Goal: Task Accomplishment & Management: Use online tool/utility

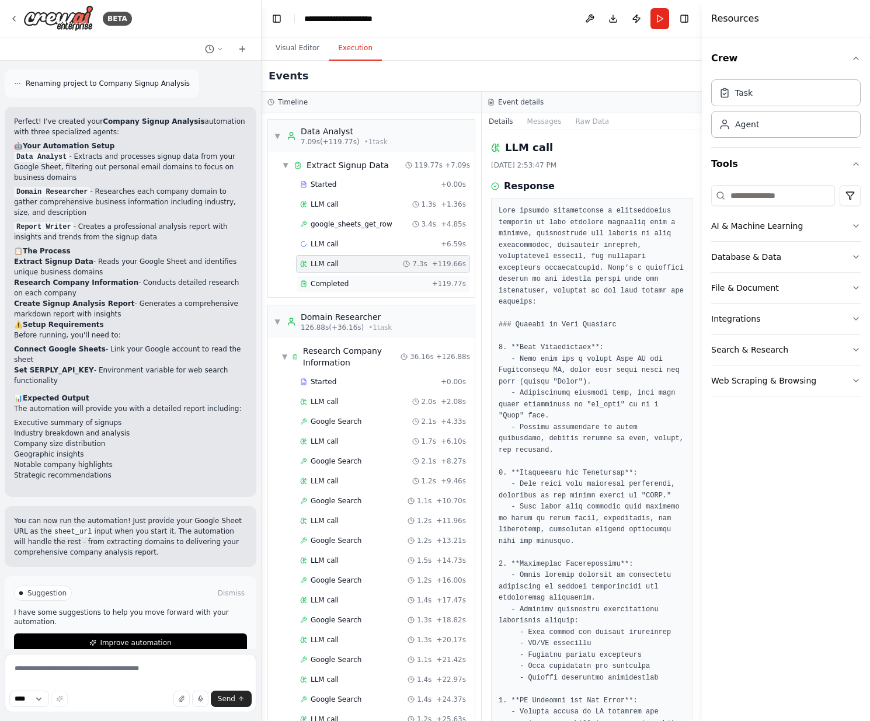
click at [359, 286] on div "Completed" at bounding box center [363, 283] width 127 height 9
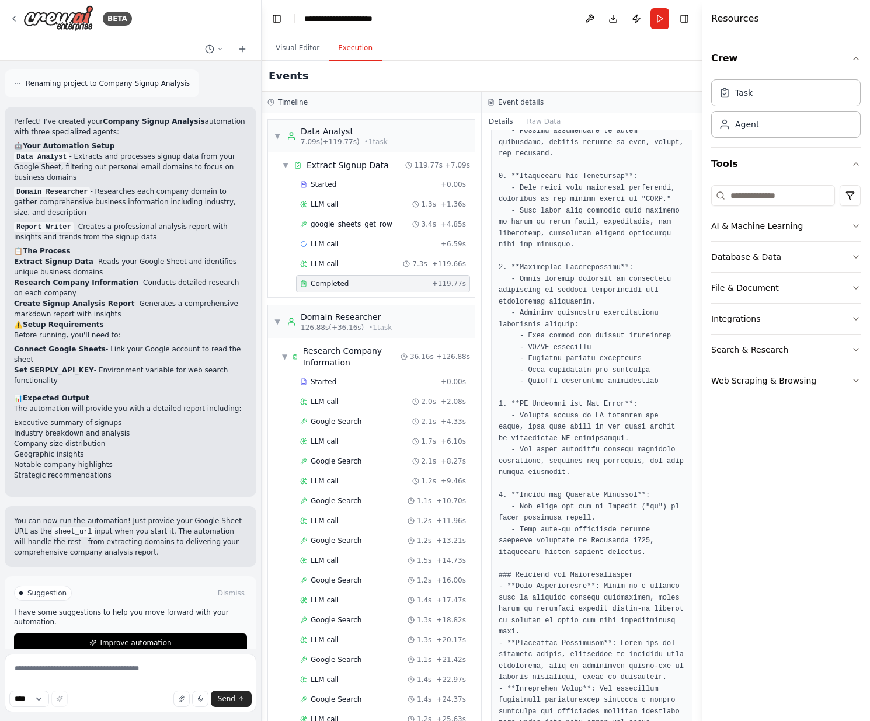
scroll to position [576, 0]
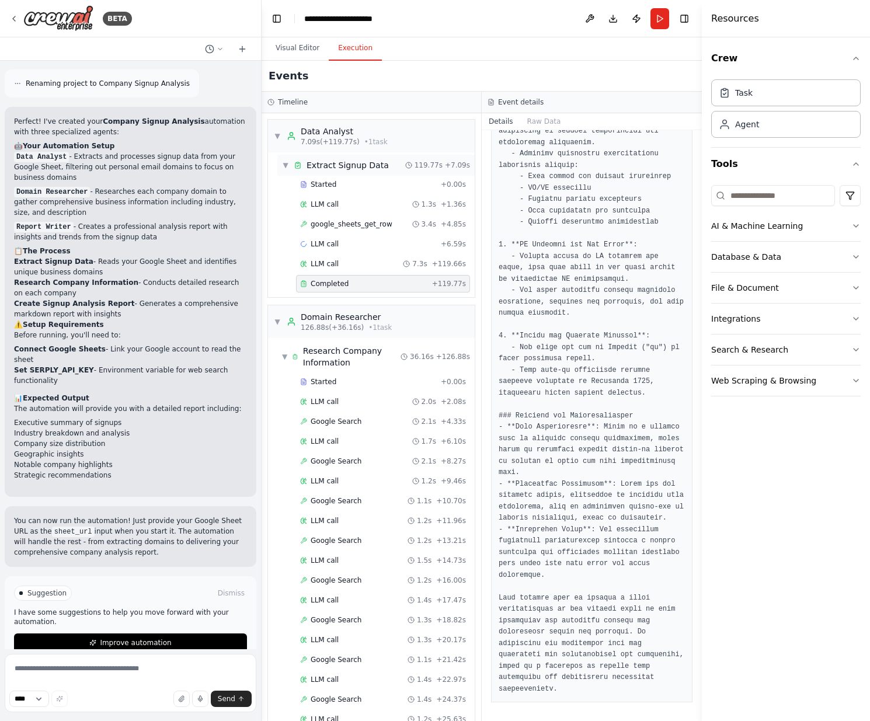
click at [324, 163] on span "Extract Signup Data" at bounding box center [348, 165] width 82 height 12
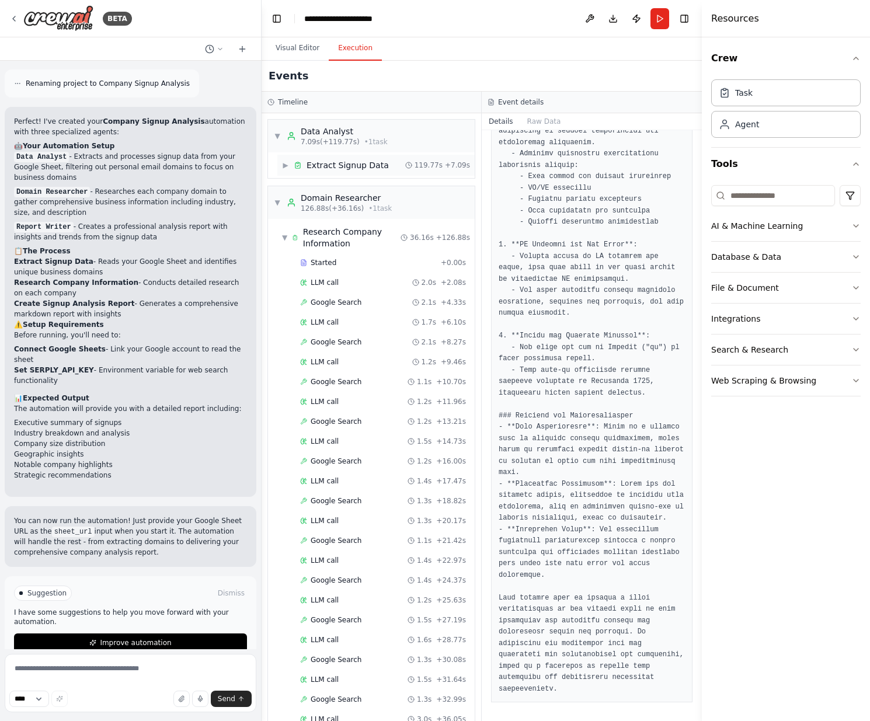
click at [324, 163] on span "Extract Signup Data" at bounding box center [348, 165] width 82 height 12
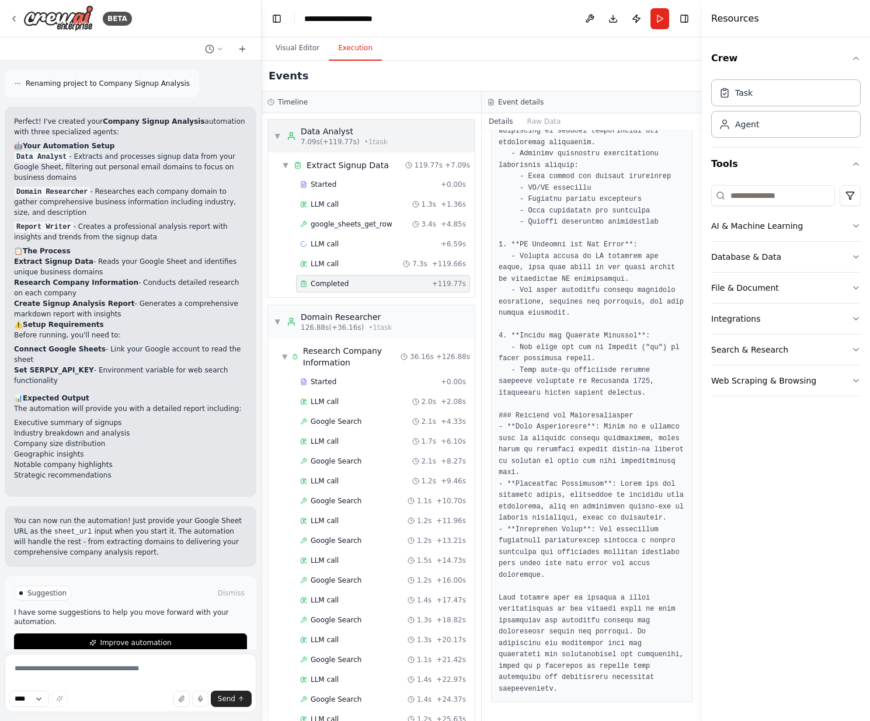
click at [332, 130] on div "Data Analyst" at bounding box center [344, 132] width 87 height 12
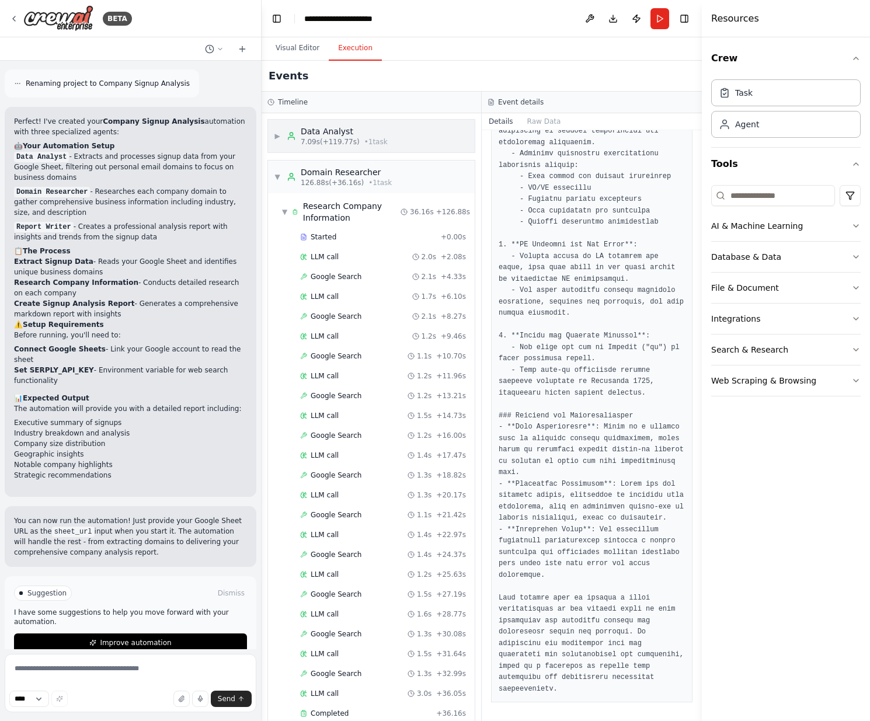
click at [332, 130] on div "Data Analyst" at bounding box center [344, 132] width 87 height 12
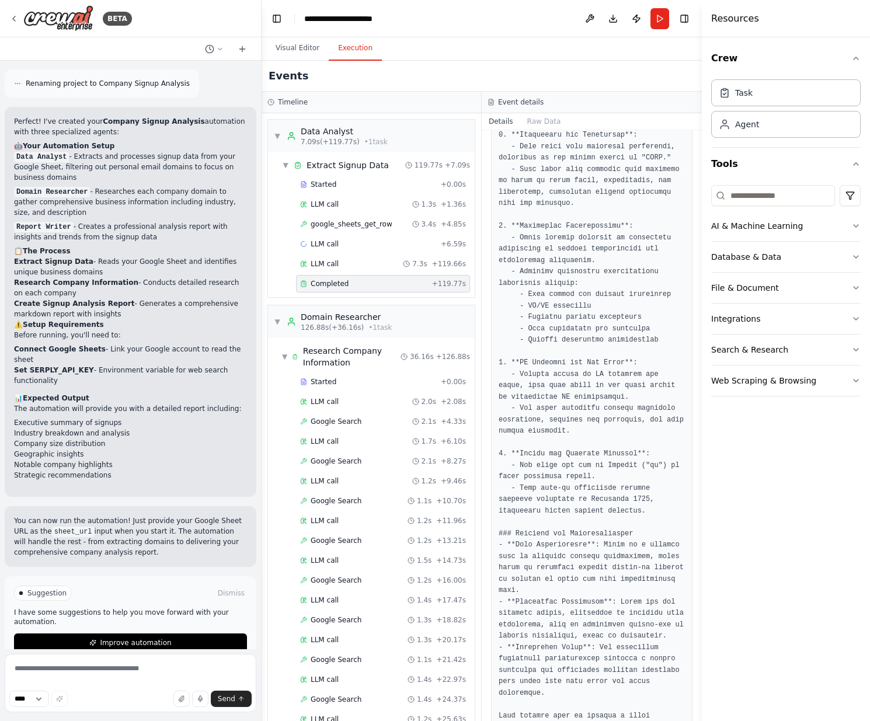
scroll to position [398, 0]
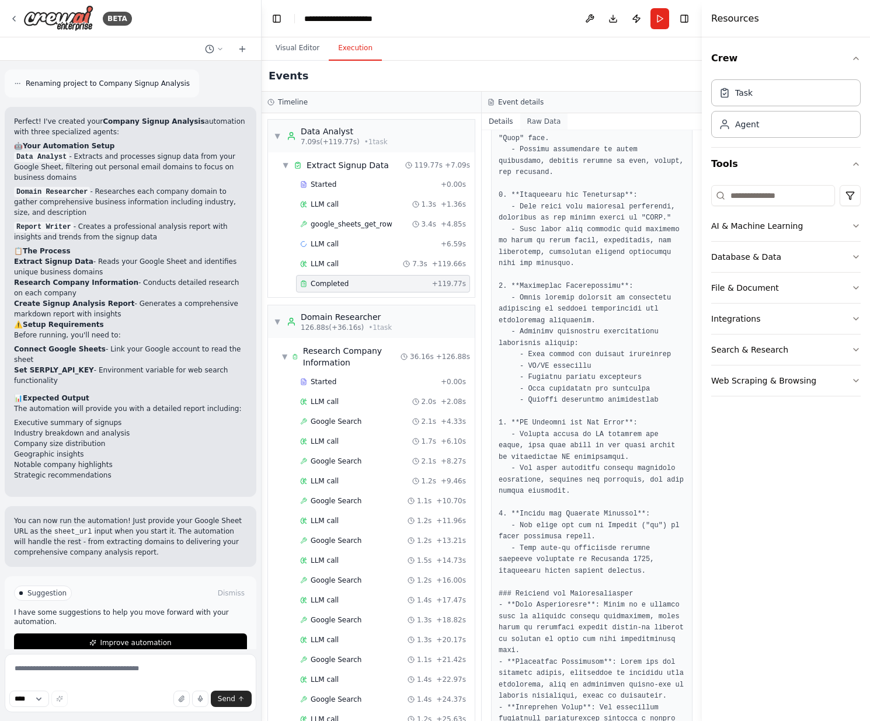
click at [538, 124] on button "Raw Data" at bounding box center [544, 121] width 48 height 16
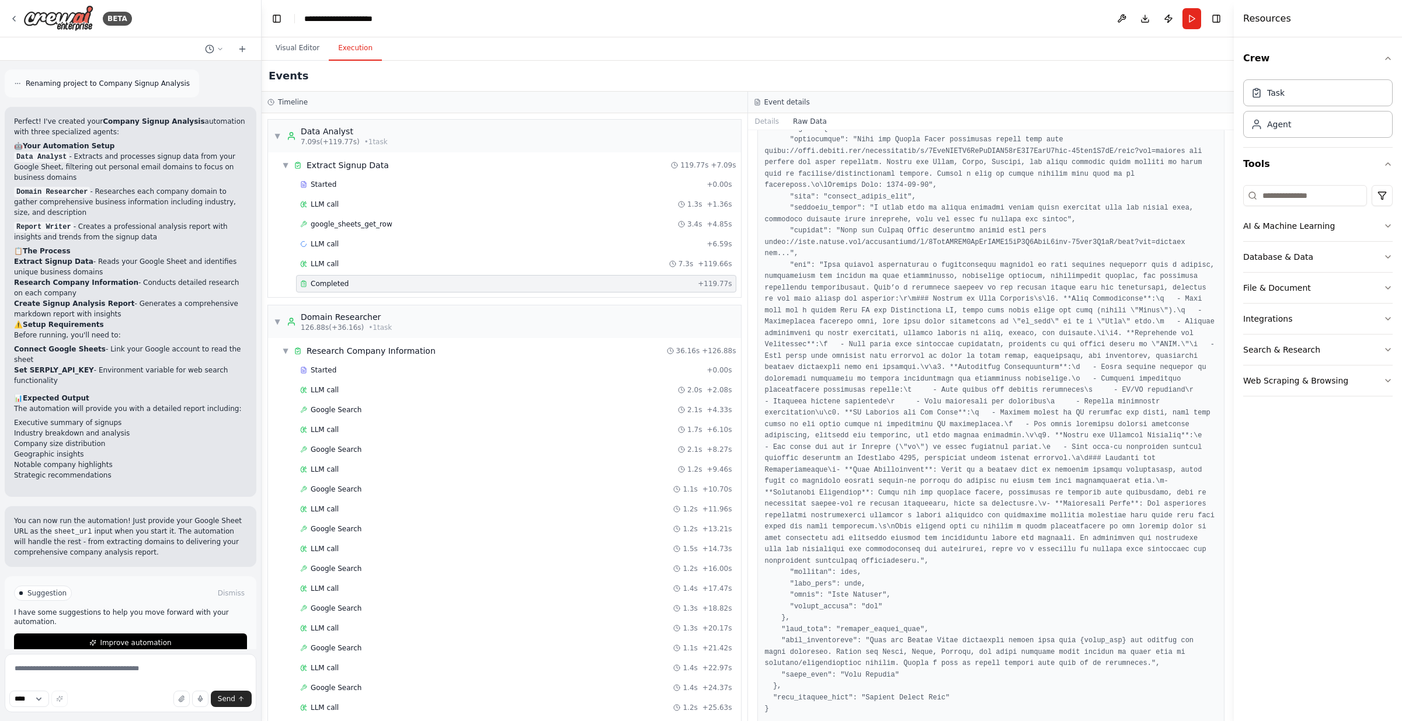
scroll to position [798, 0]
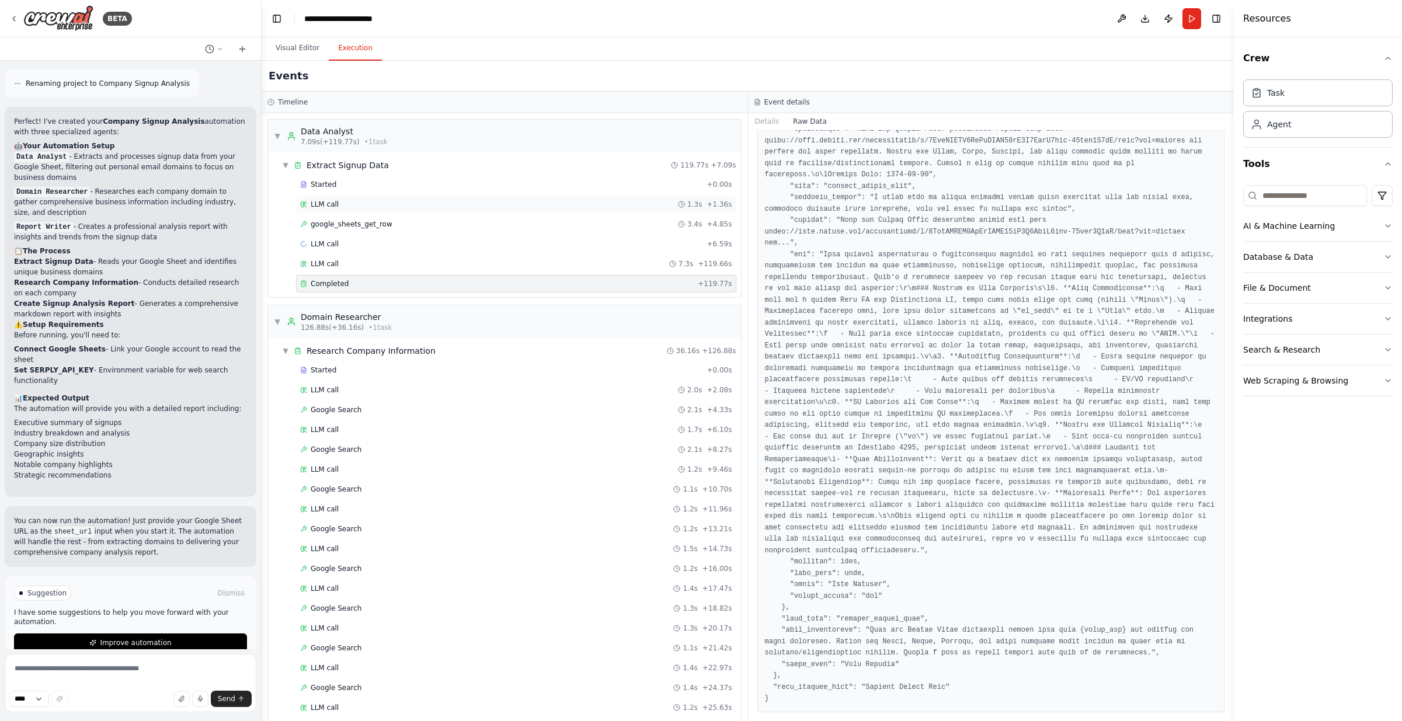
click at [345, 204] on div "LLM call 1.3s + 1.36s" at bounding box center [516, 204] width 432 height 9
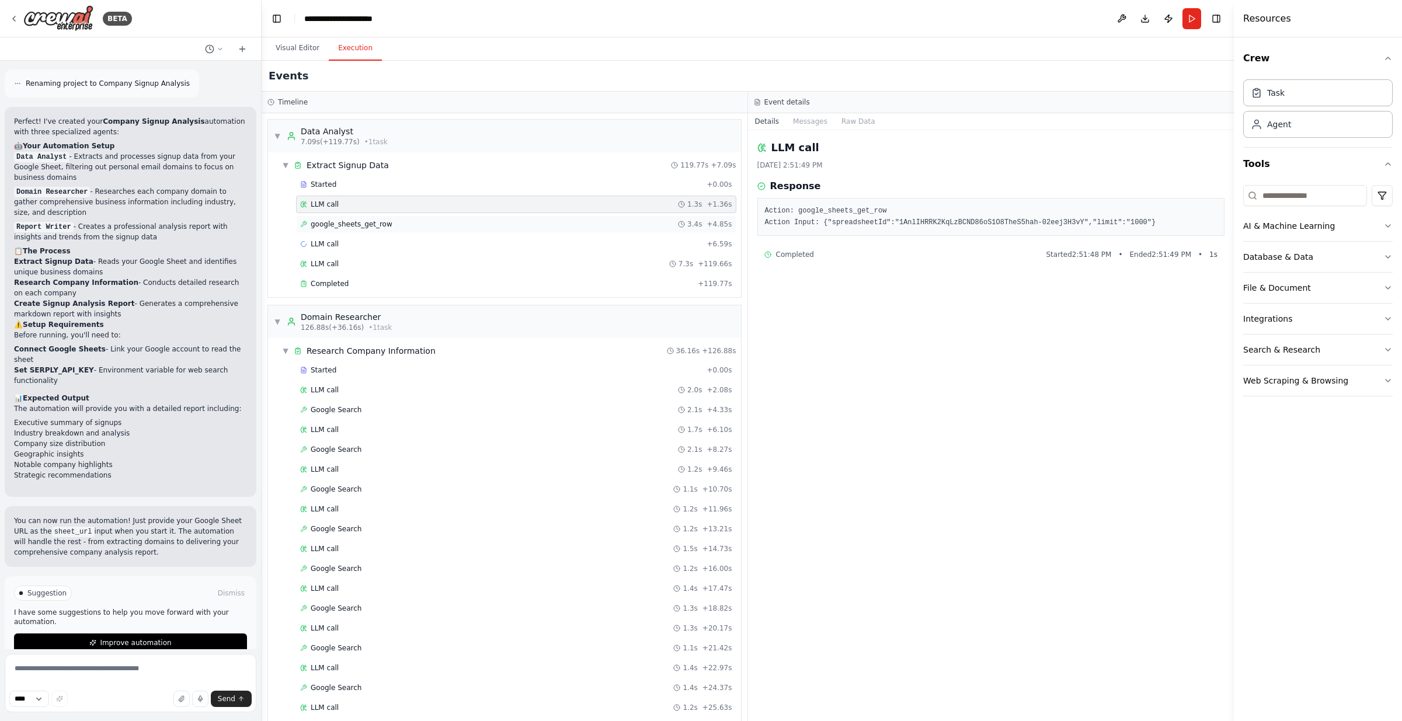
click at [350, 224] on span "google_sheets_get_row" at bounding box center [352, 224] width 82 height 9
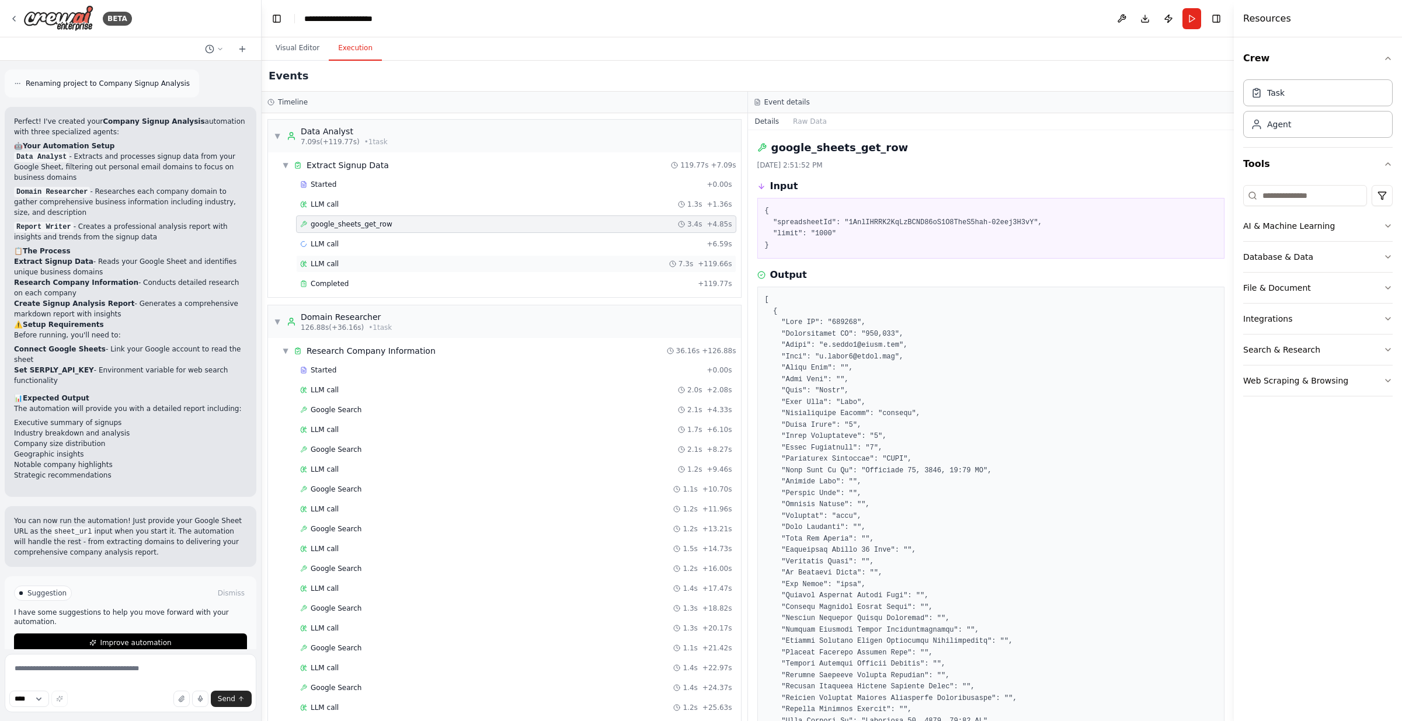
click at [353, 265] on div "LLM call 7.3s + 119.66s" at bounding box center [516, 263] width 432 height 9
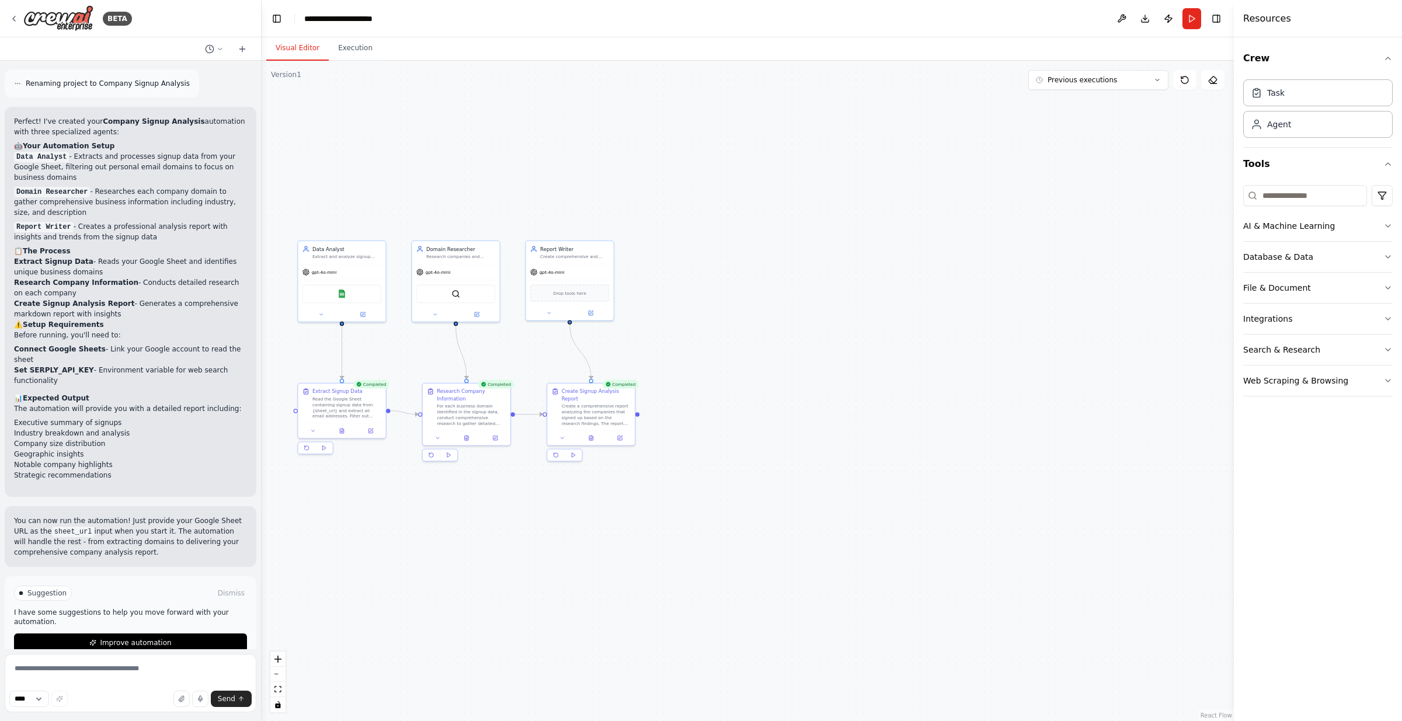
click at [294, 48] on button "Visual Editor" at bounding box center [297, 48] width 62 height 25
click at [367, 255] on div "Extract and analyze signup data from Google Sheets, specifically filtering out …" at bounding box center [346, 256] width 69 height 6
click at [335, 406] on div "Read the Google Sheet containing signup data from {sheet_url} and extract all e…" at bounding box center [346, 406] width 69 height 23
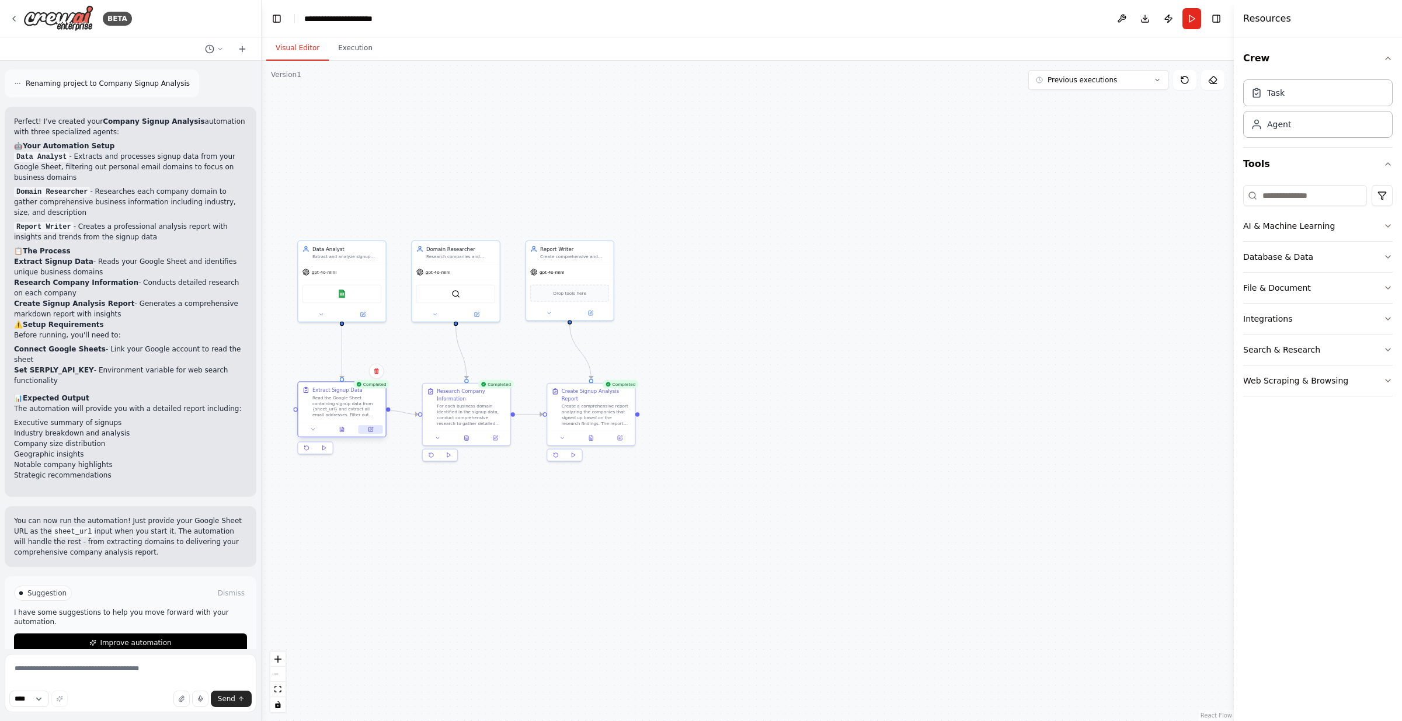
click at [370, 433] on button at bounding box center [371, 429] width 25 height 9
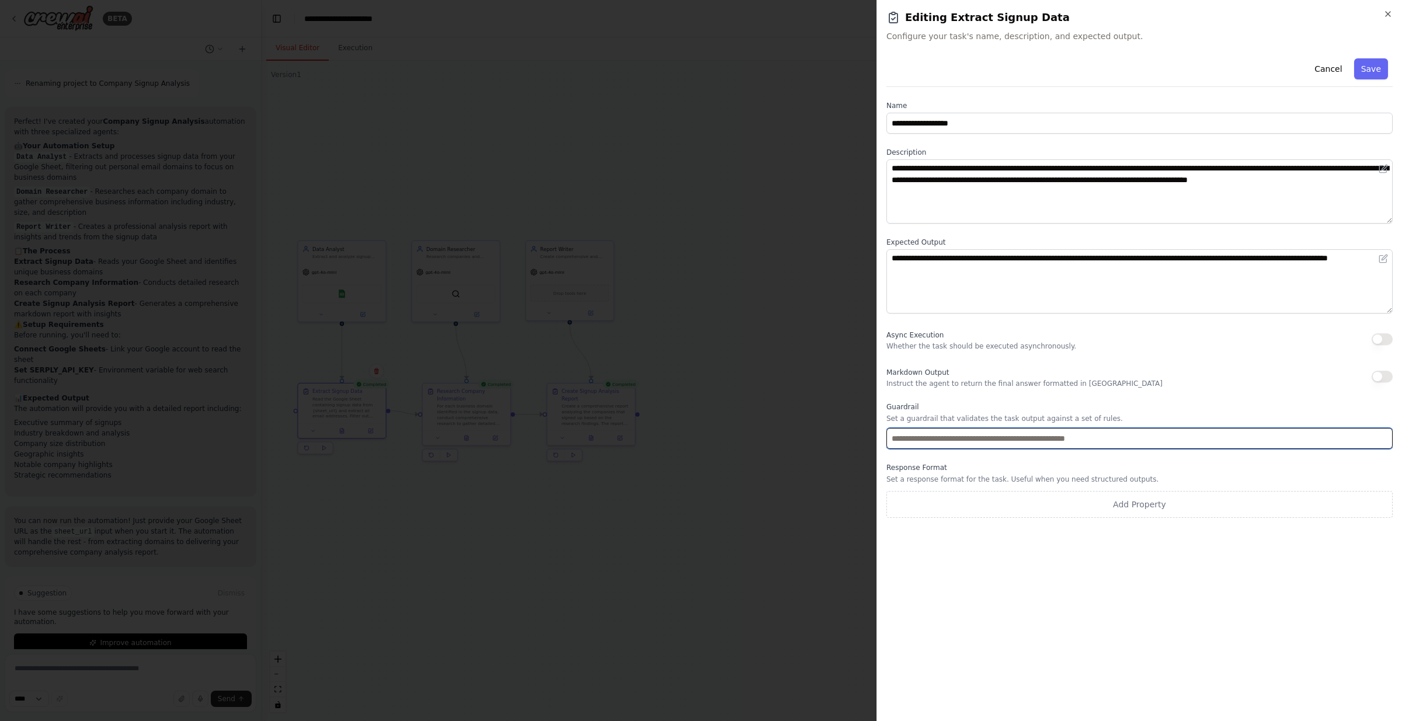
click at [869, 439] on input "text" at bounding box center [1139, 438] width 506 height 21
type input "**********"
click at [869, 65] on button "Save" at bounding box center [1371, 68] width 34 height 21
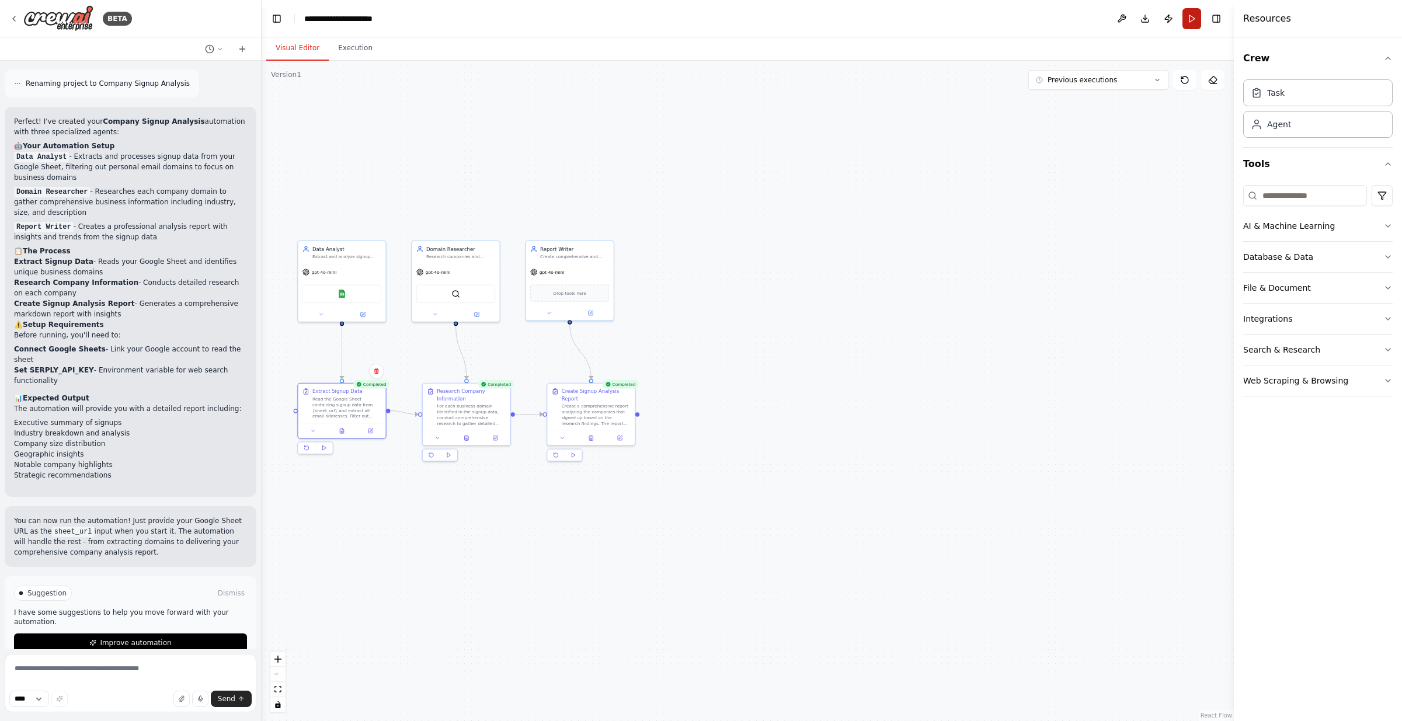
click at [869, 21] on button "Run" at bounding box center [1191, 18] width 19 height 21
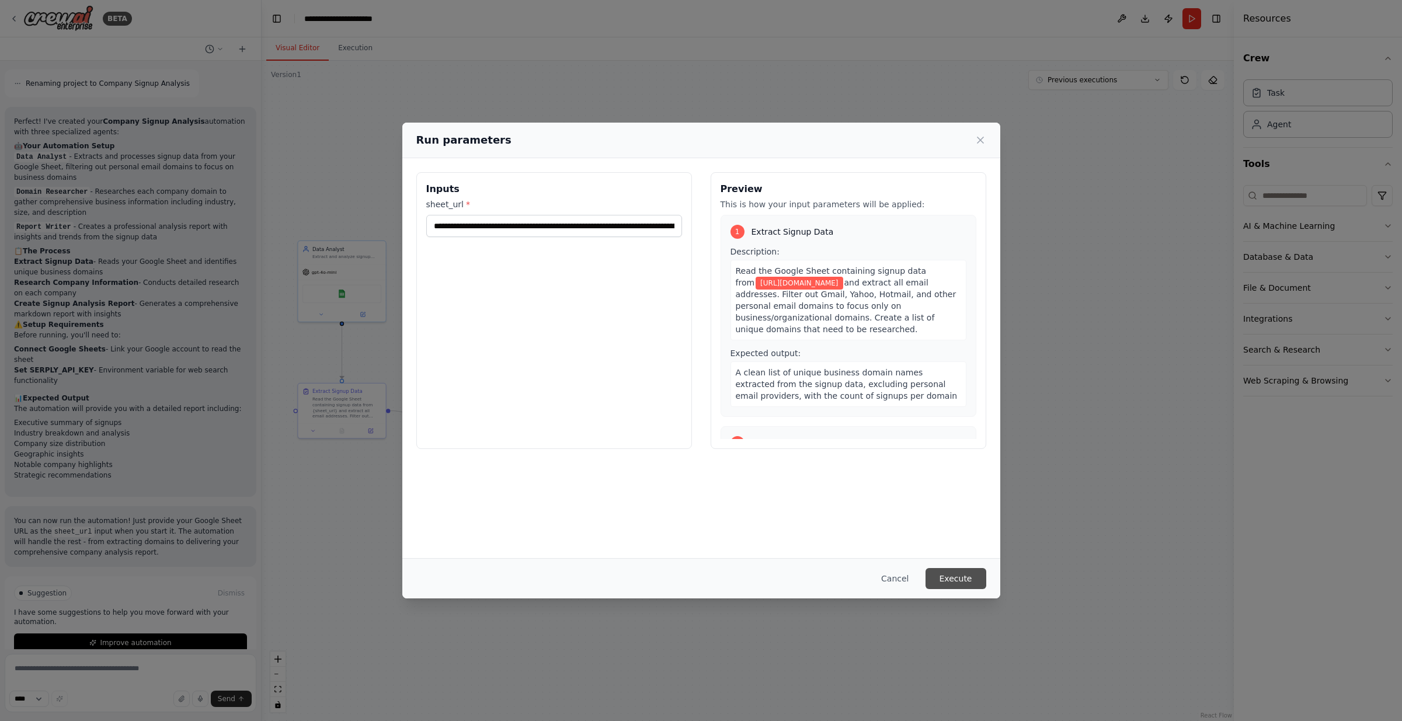
click at [869, 576] on button "Execute" at bounding box center [956, 578] width 61 height 21
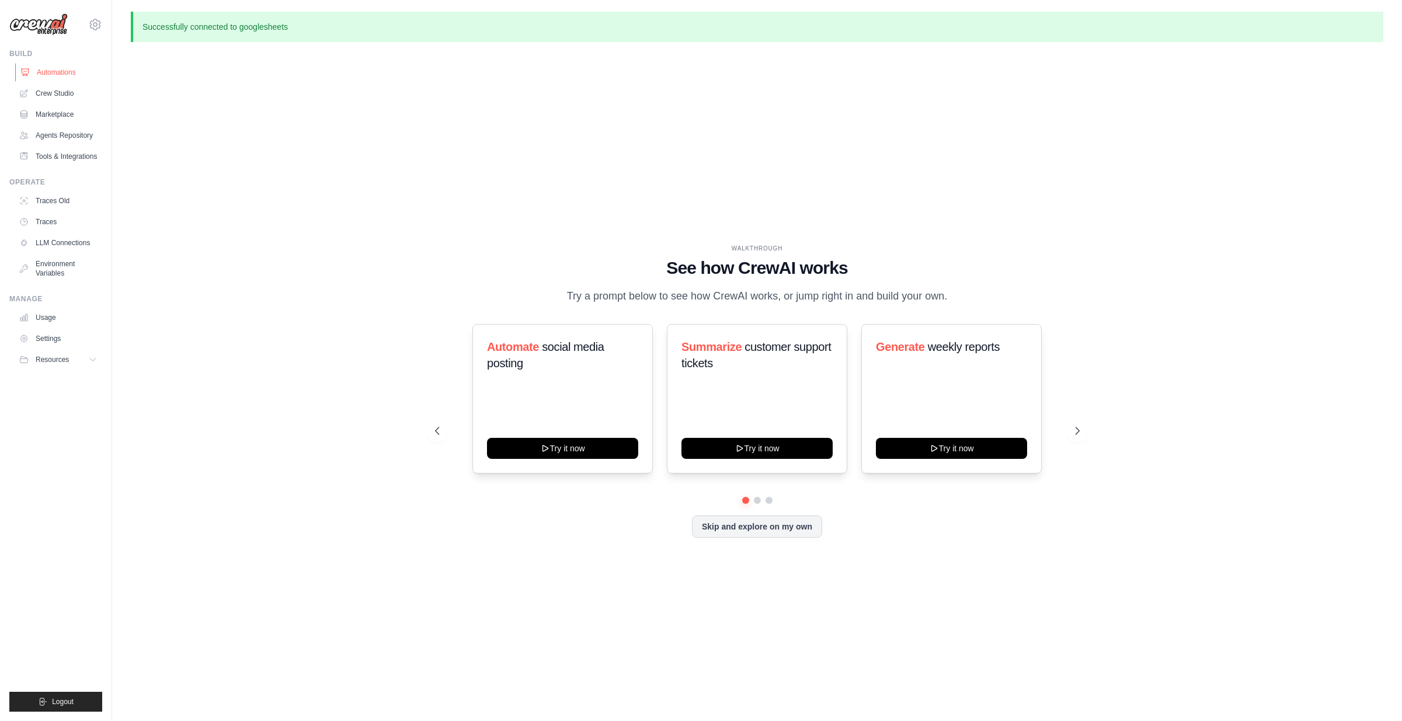
click at [48, 68] on link "Automations" at bounding box center [59, 72] width 88 height 19
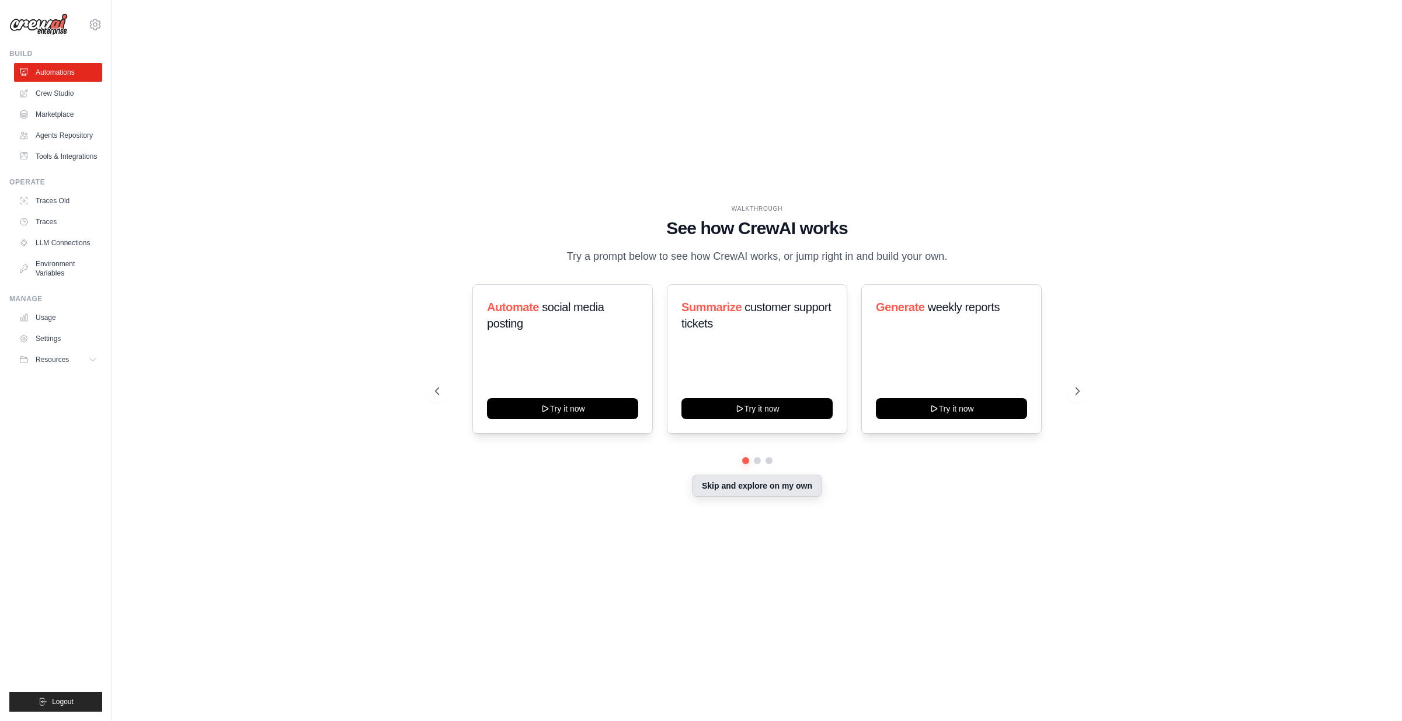
click at [731, 481] on button "Skip and explore on my own" at bounding box center [757, 486] width 130 height 22
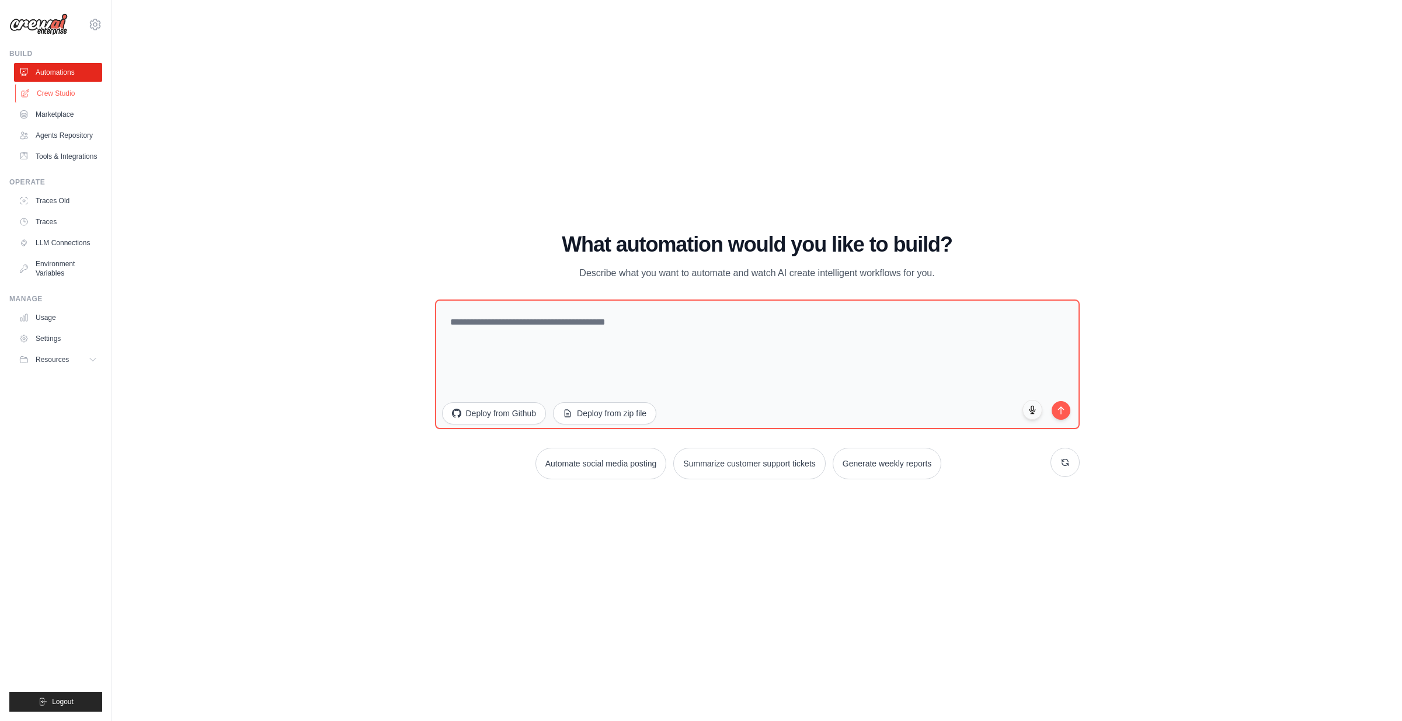
click at [45, 95] on link "Crew Studio" at bounding box center [59, 93] width 88 height 19
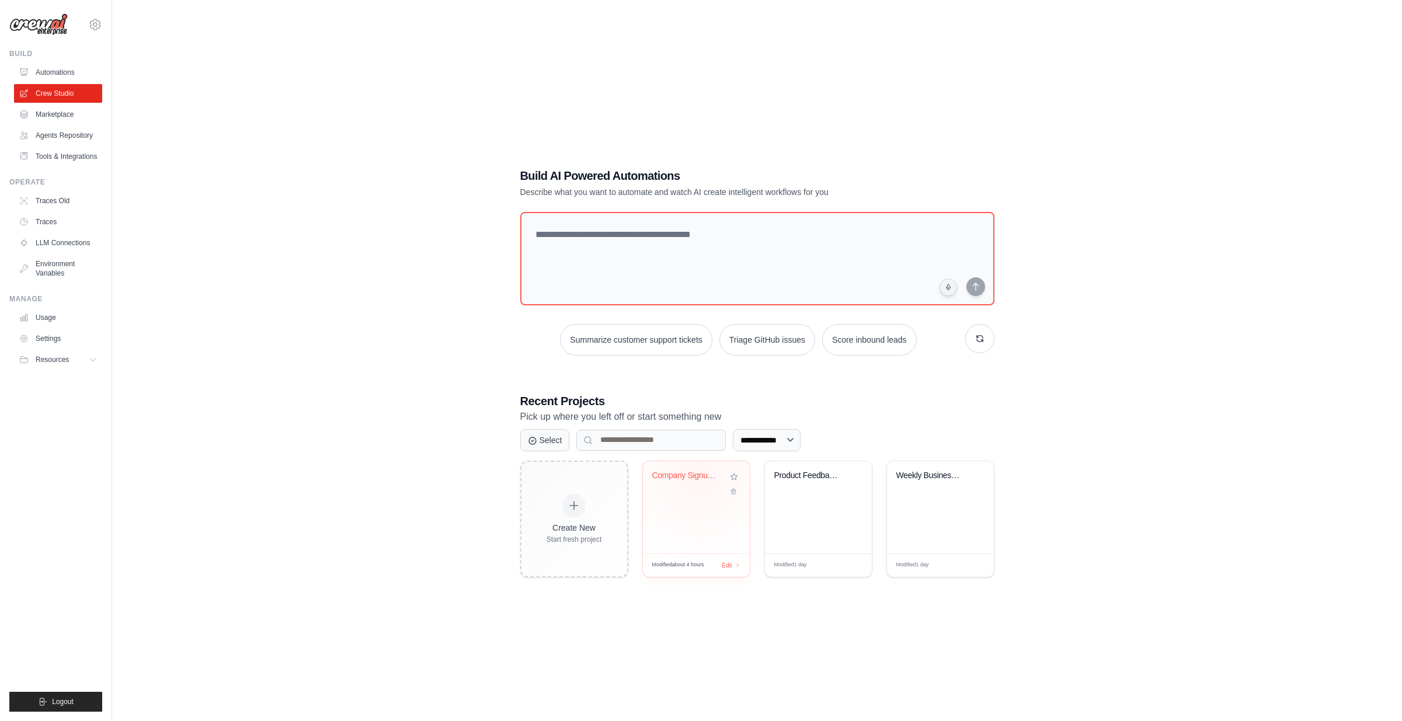
click at [699, 478] on div "Company Signup Analysis" at bounding box center [687, 476] width 71 height 11
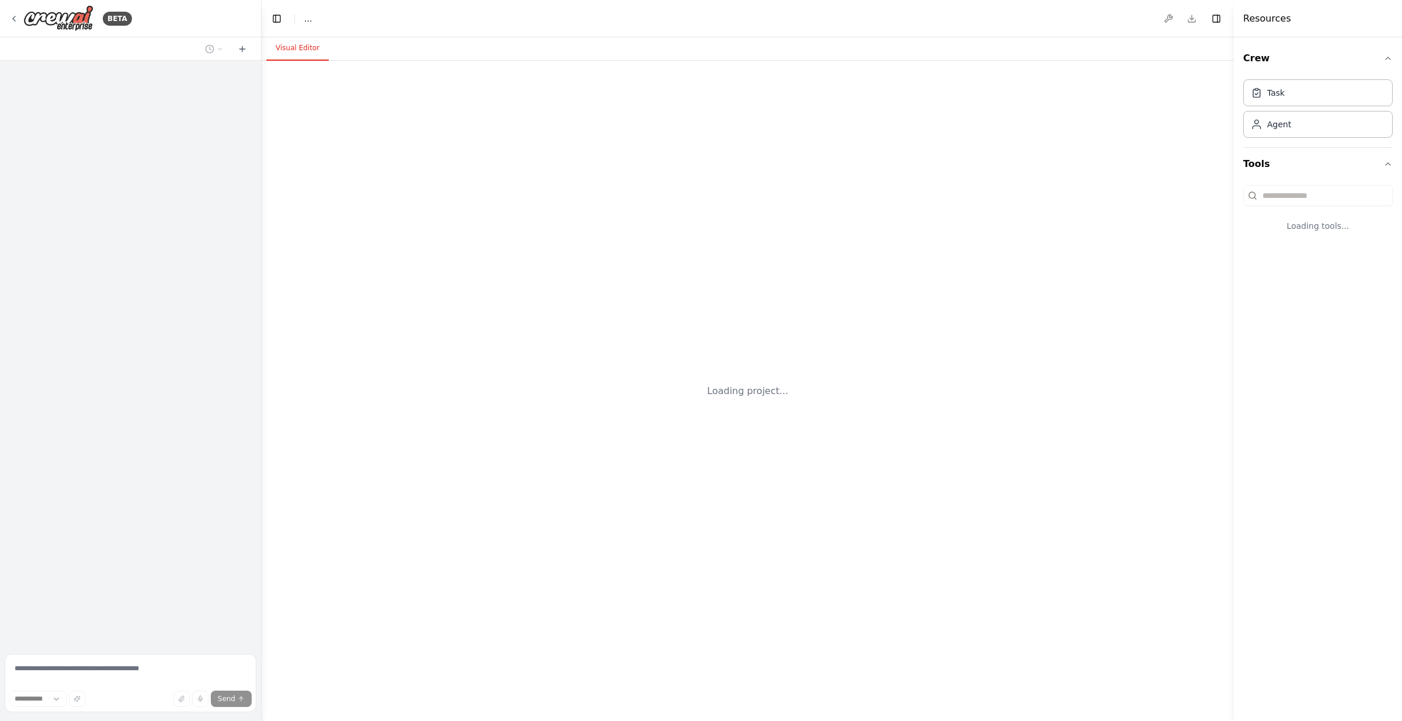
select select "****"
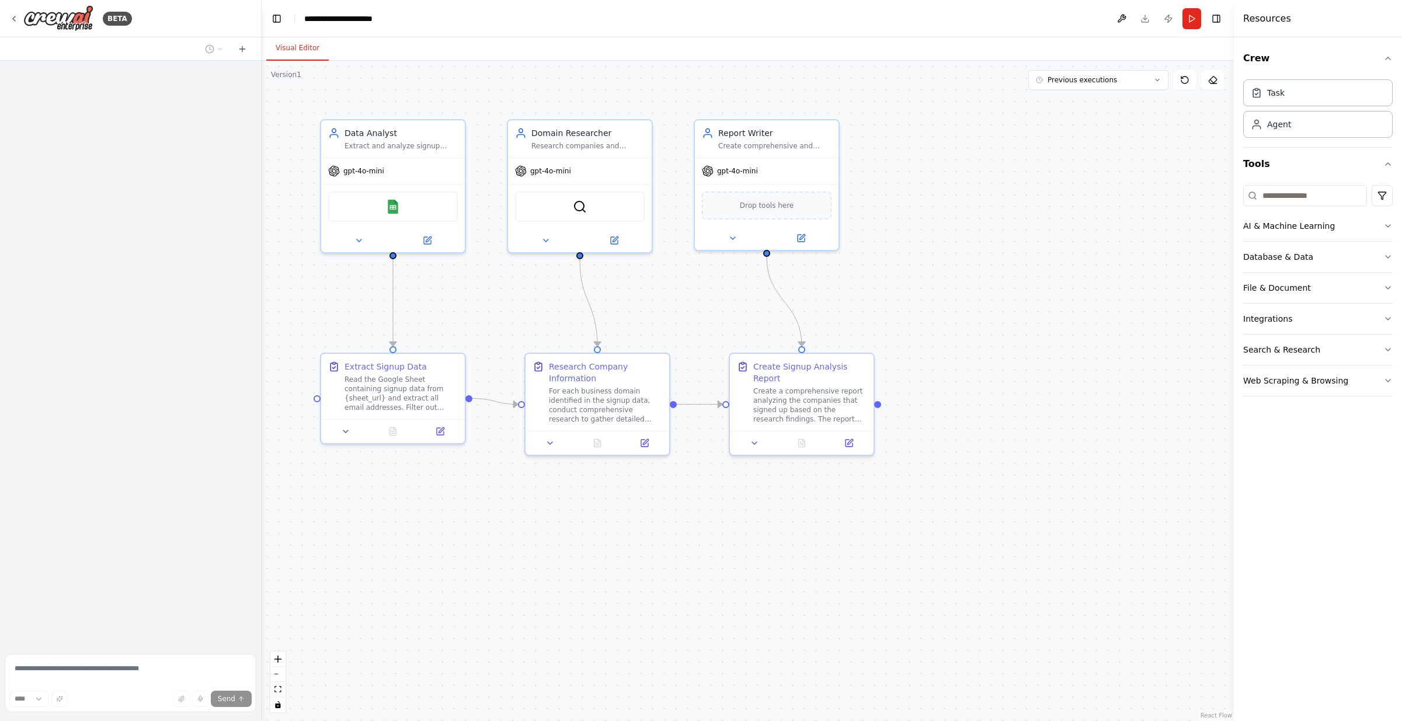
scroll to position [895, 0]
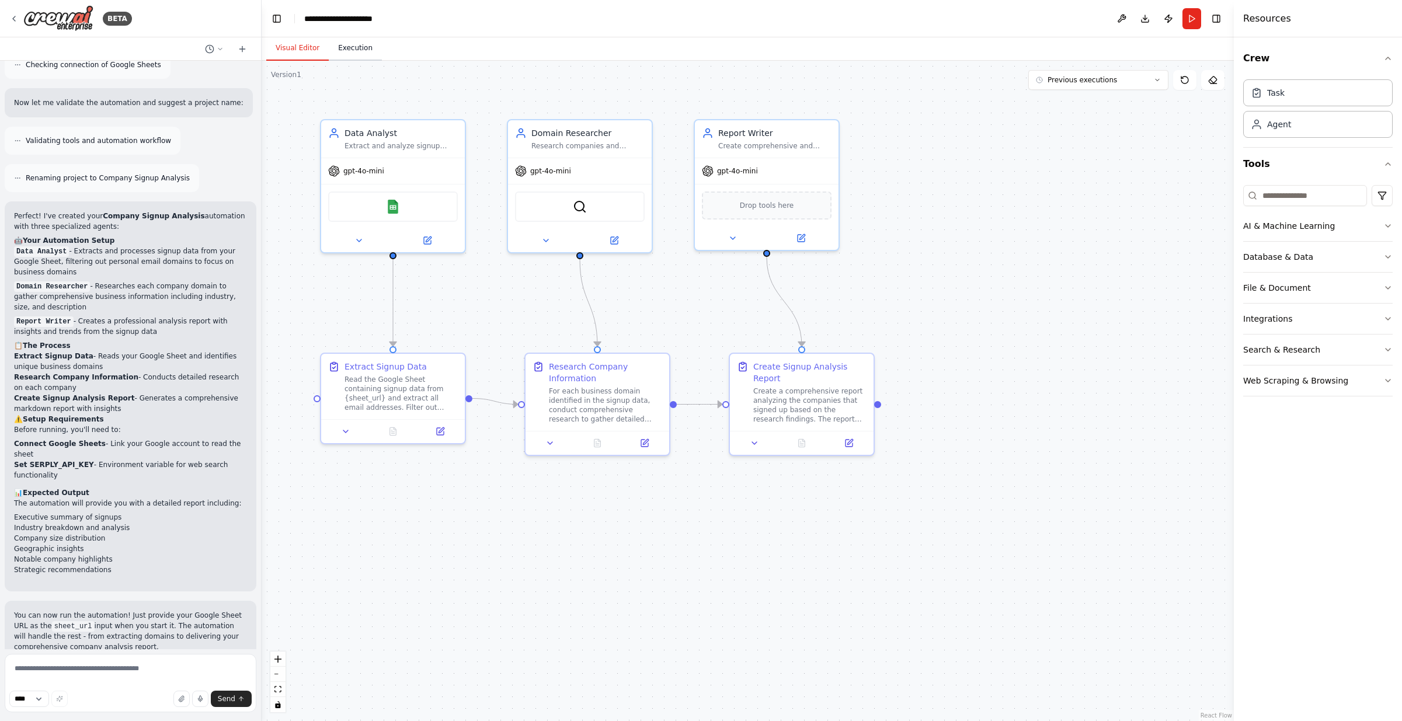
click at [365, 46] on button "Execution" at bounding box center [355, 48] width 53 height 25
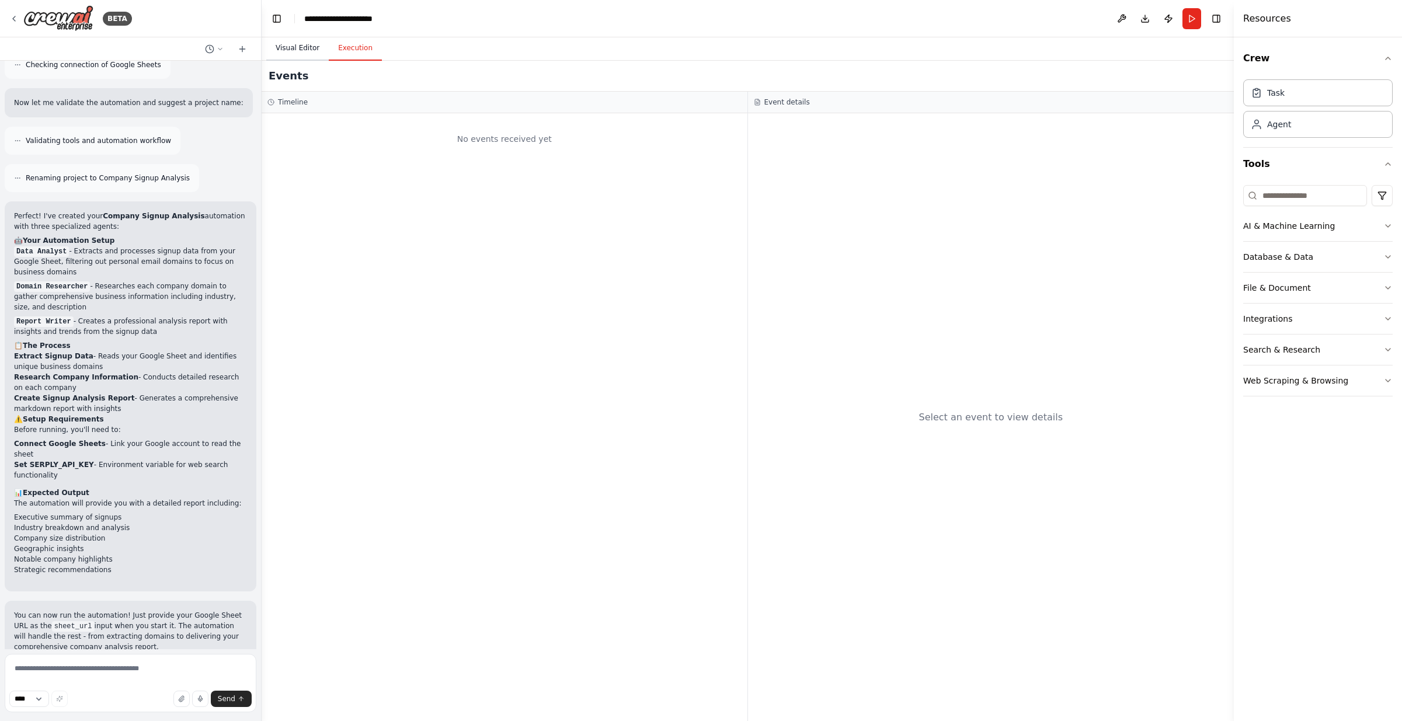
click at [293, 47] on button "Visual Editor" at bounding box center [297, 48] width 62 height 25
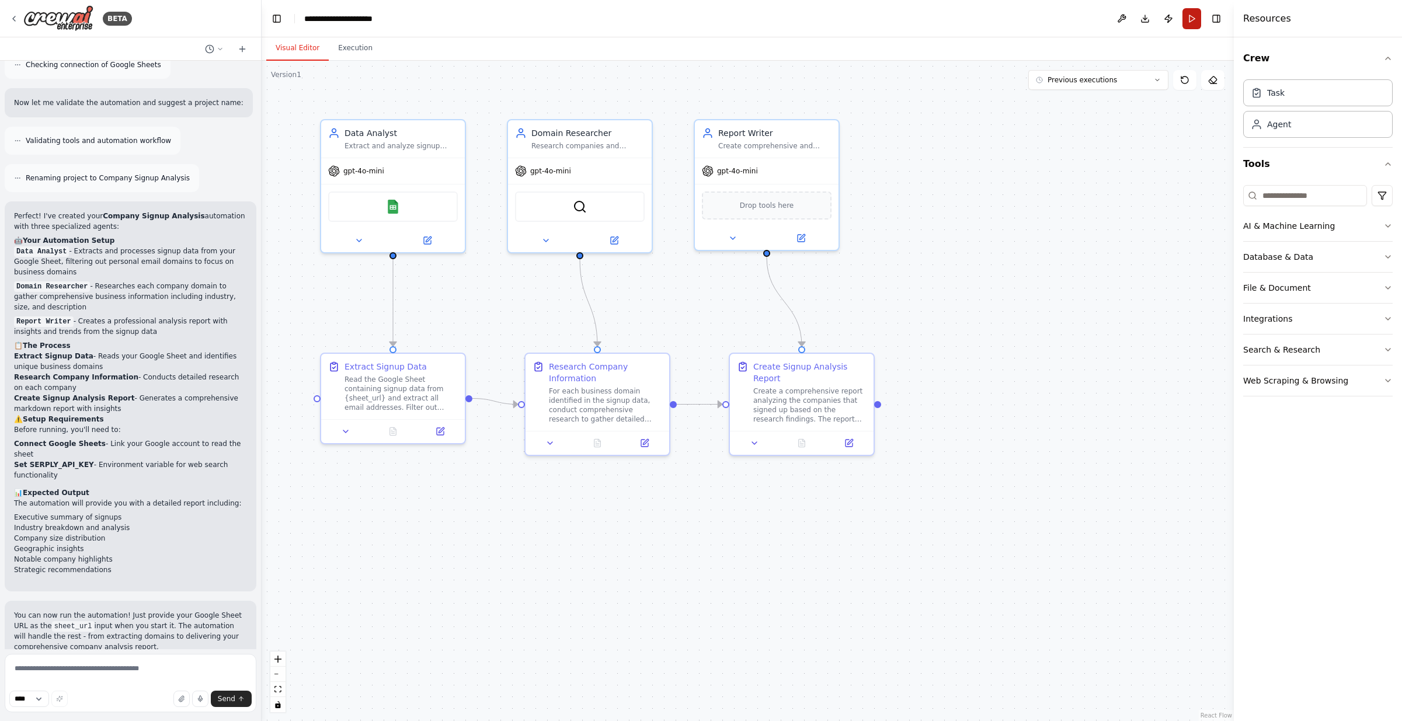
click at [1190, 19] on button "Run" at bounding box center [1191, 18] width 19 height 21
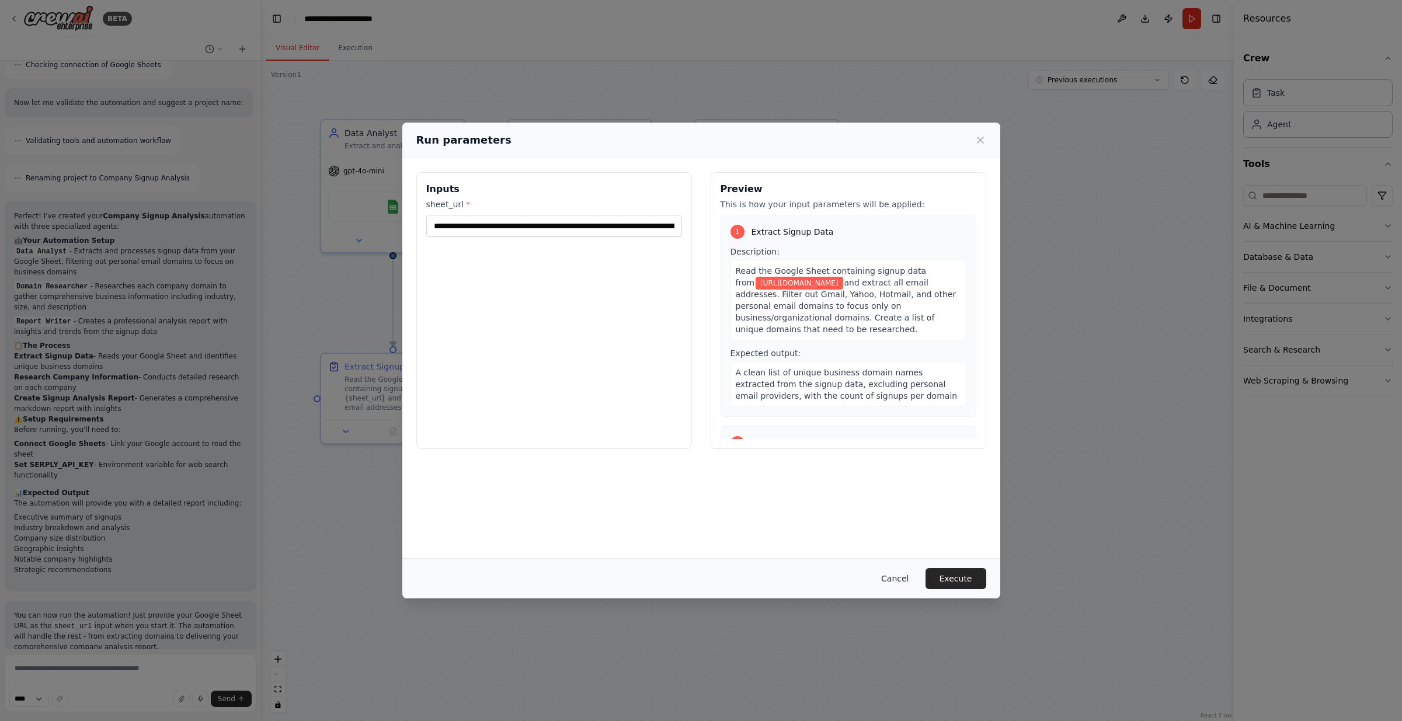
click at [897, 579] on button "Cancel" at bounding box center [895, 578] width 46 height 21
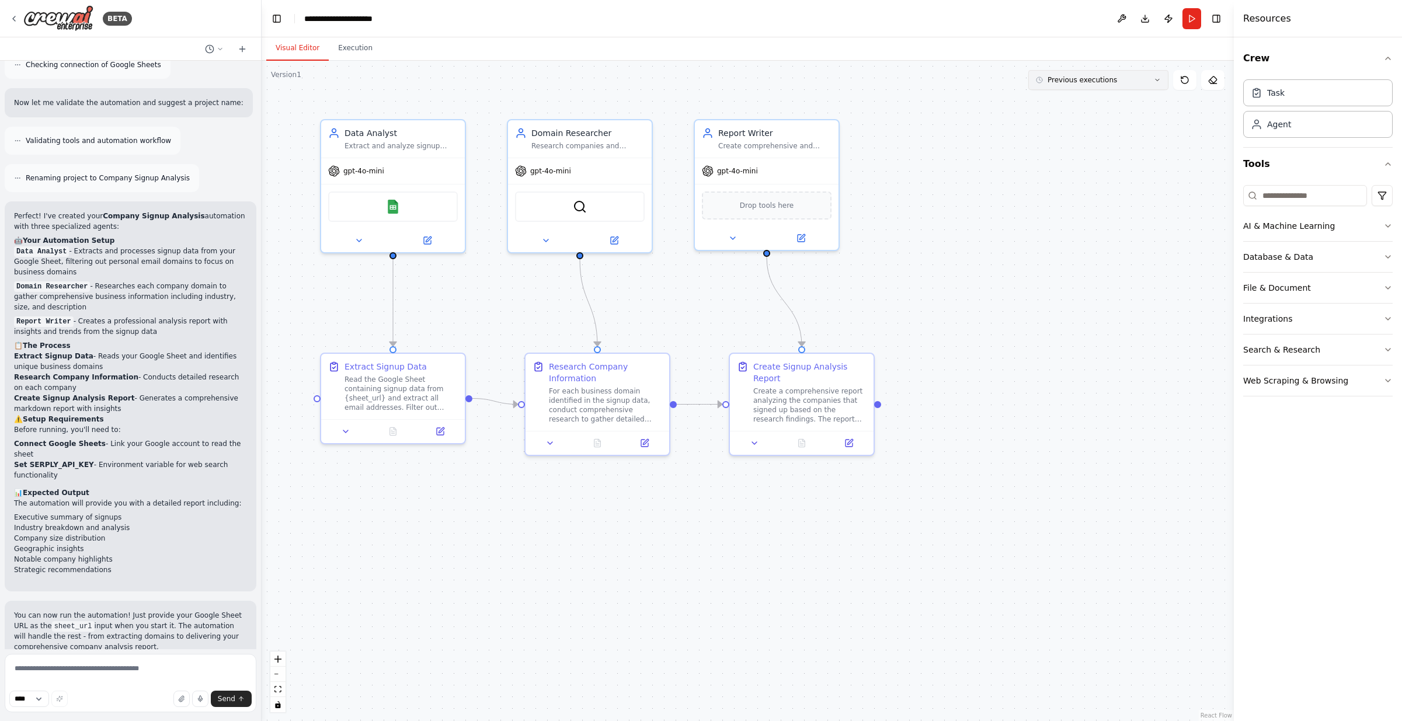
click at [1161, 88] on button "Previous executions" at bounding box center [1098, 80] width 140 height 20
click at [1008, 199] on div ".deletable-edge-delete-btn { width: 20px; height: 20px; border: 0px solid #ffff…" at bounding box center [748, 391] width 972 height 660
click at [1186, 20] on button "Run" at bounding box center [1191, 18] width 19 height 21
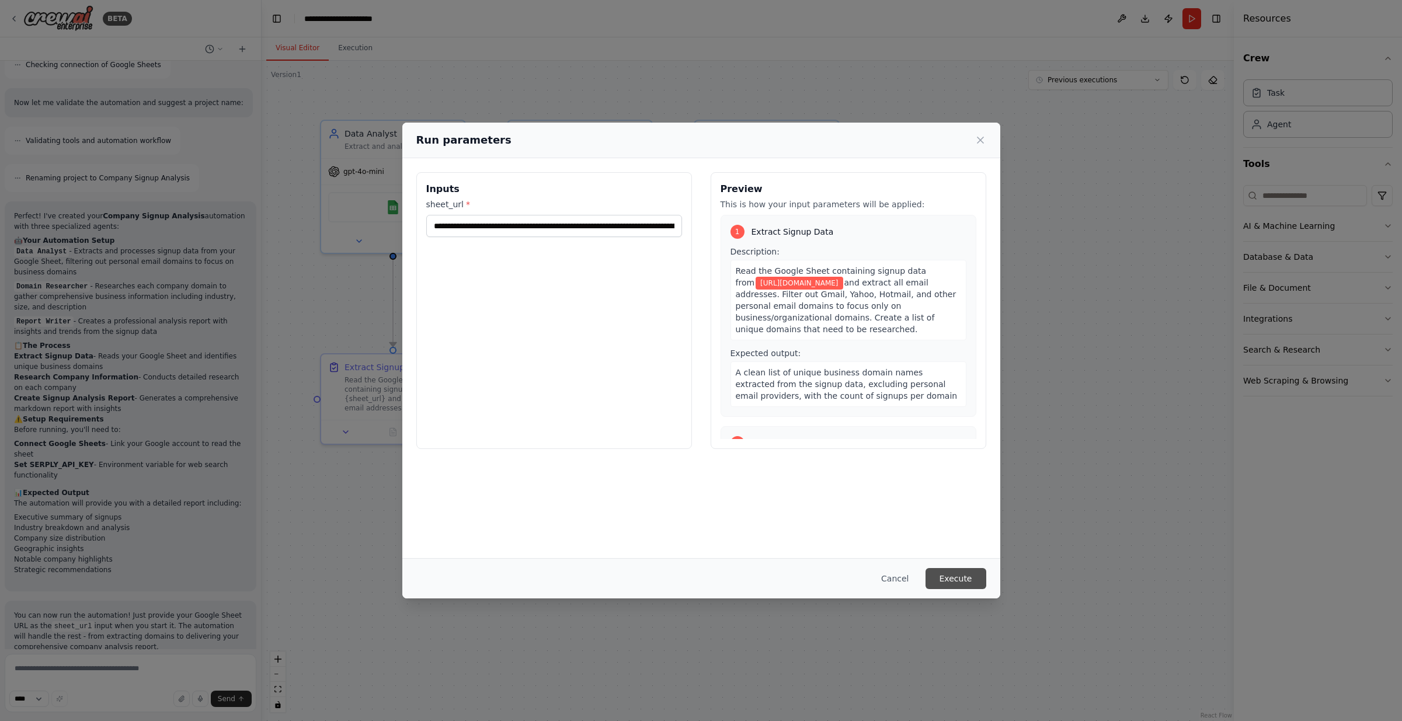
click at [970, 579] on button "Execute" at bounding box center [956, 578] width 61 height 21
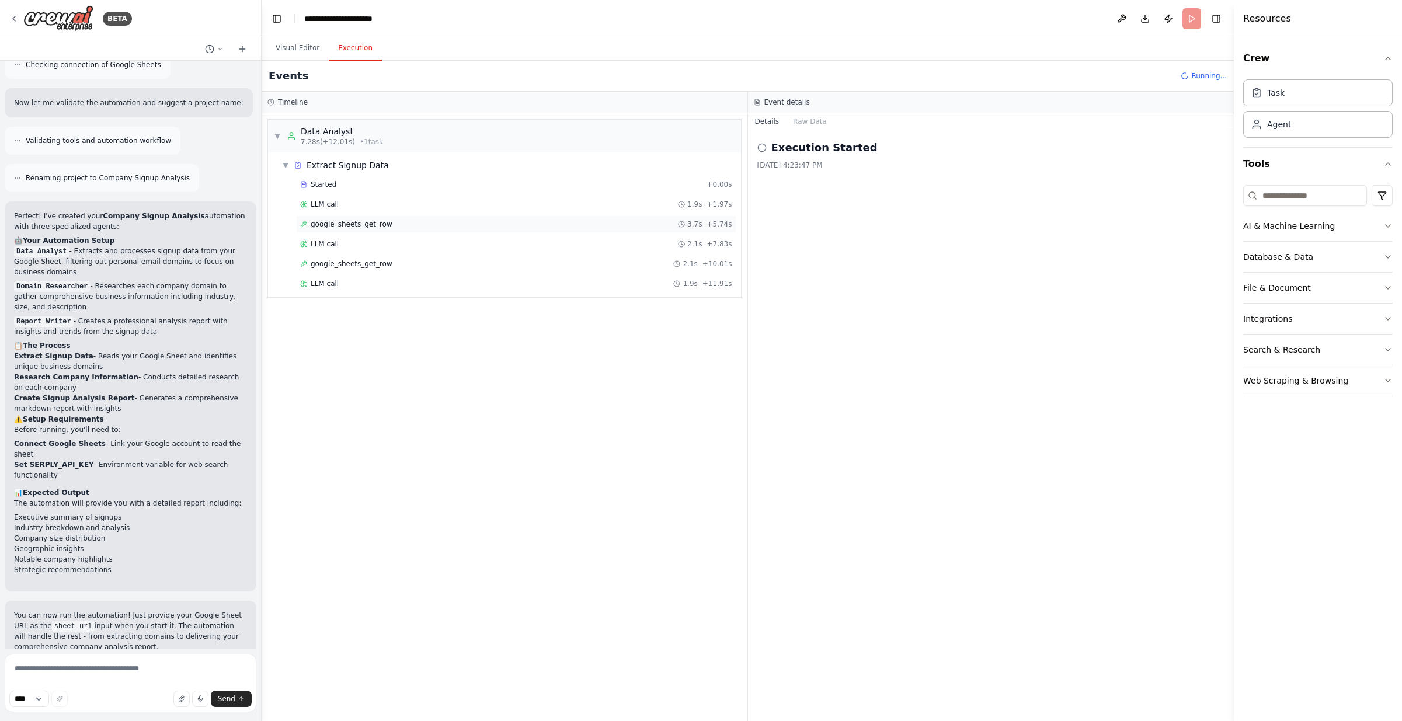
click at [333, 224] on span "google_sheets_get_row" at bounding box center [352, 224] width 82 height 9
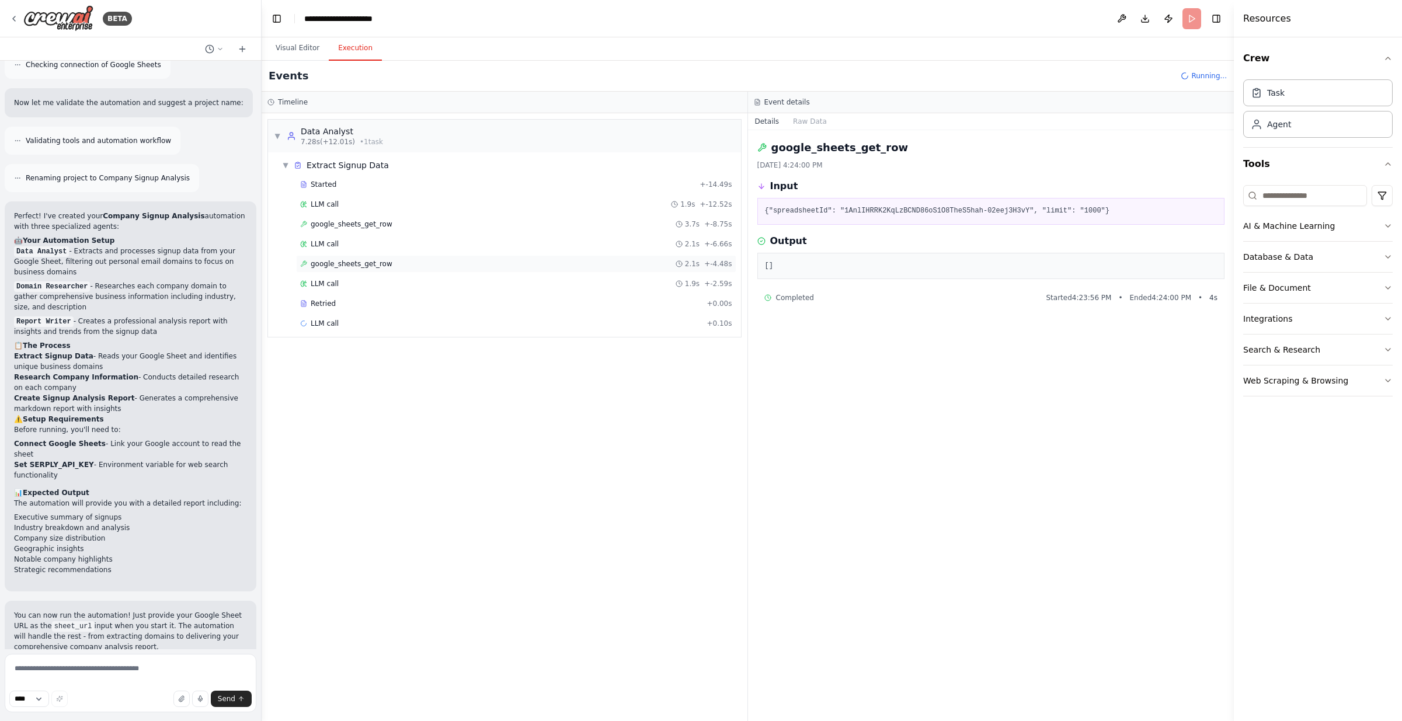
click at [340, 262] on span "google_sheets_get_row" at bounding box center [352, 263] width 82 height 9
click at [326, 203] on span "LLM call" at bounding box center [325, 204] width 28 height 9
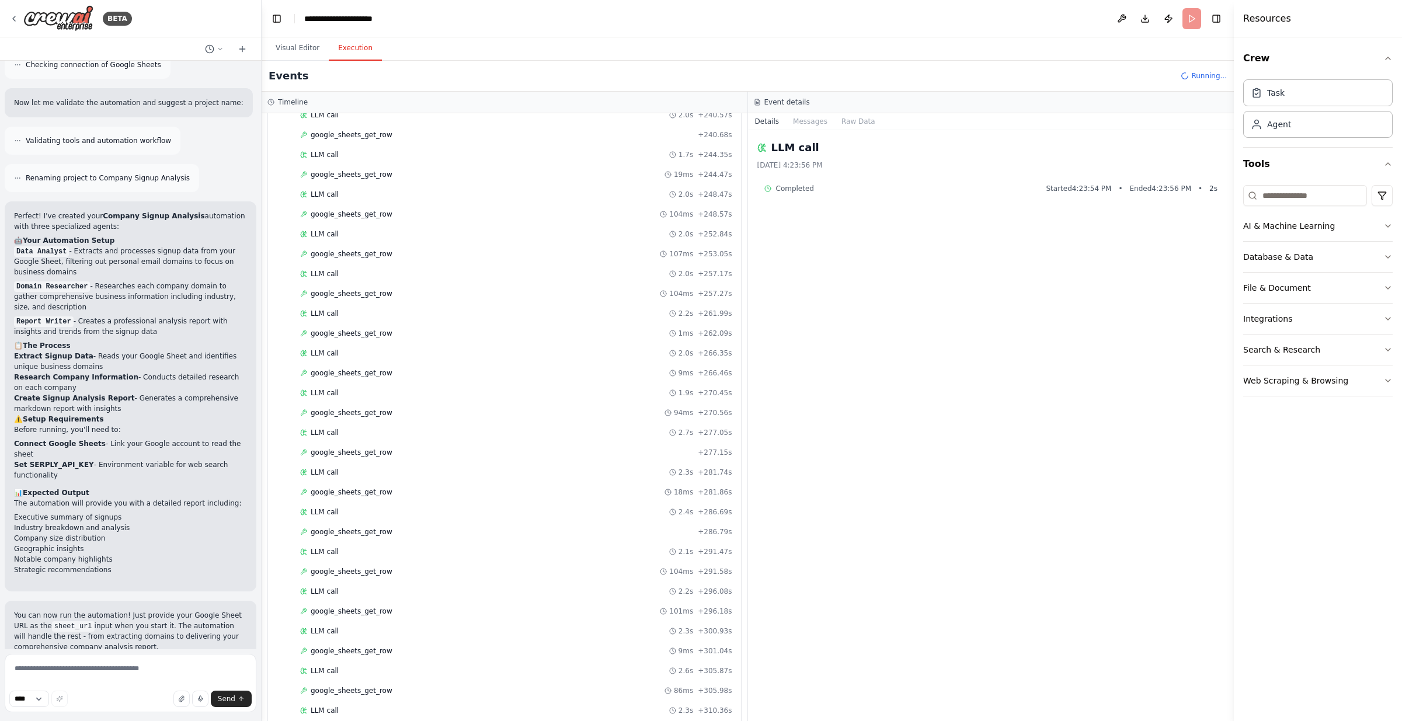
scroll to position [3124, 0]
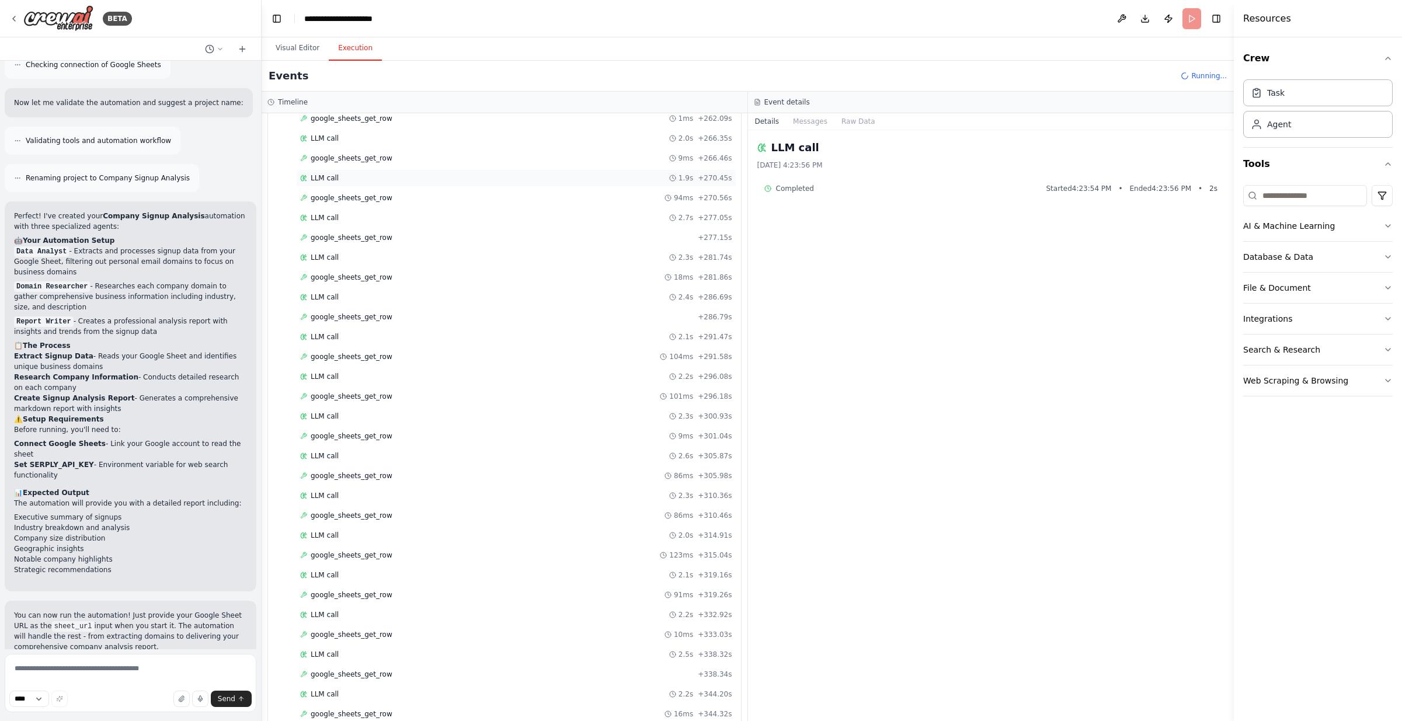
click at [350, 178] on div "LLM call 1.9s + 270.45s" at bounding box center [516, 177] width 432 height 9
click at [345, 156] on span "google_sheets_get_row" at bounding box center [352, 158] width 82 height 9
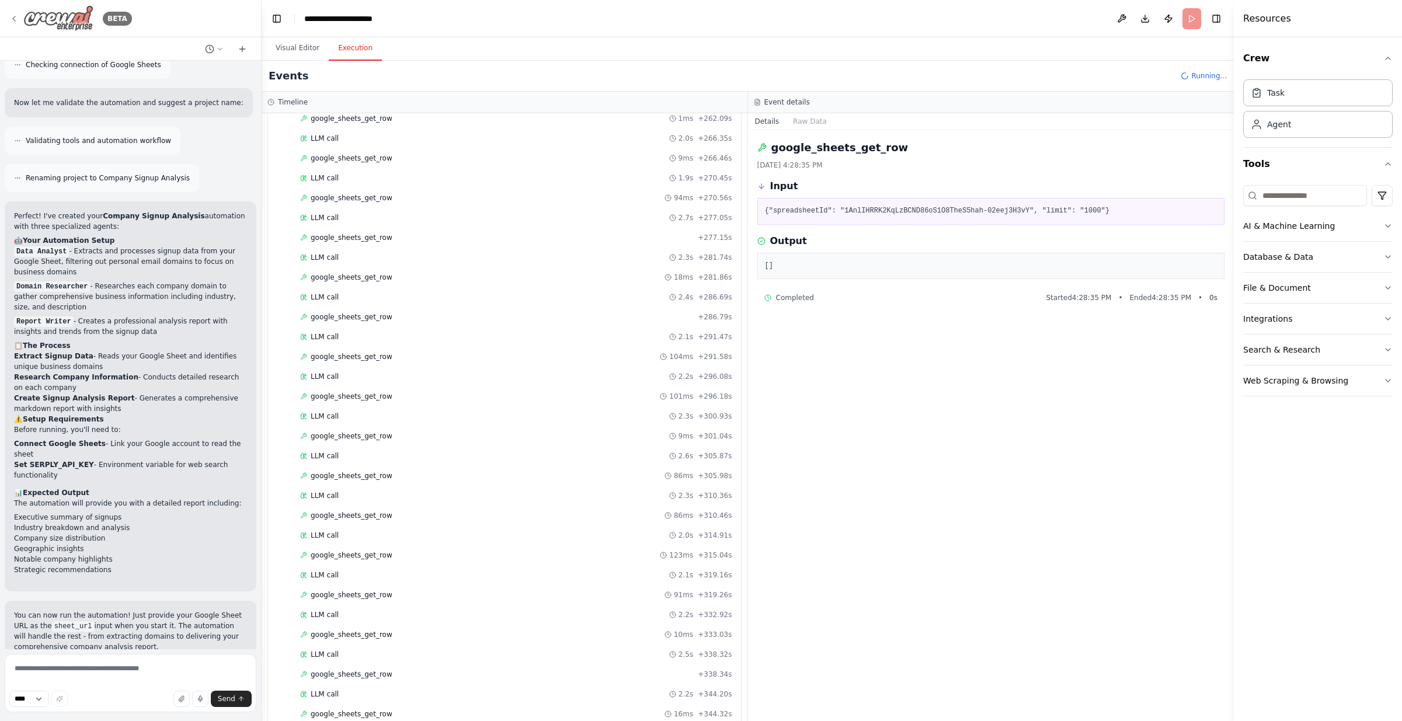
click at [15, 20] on icon at bounding box center [14, 18] width 2 height 5
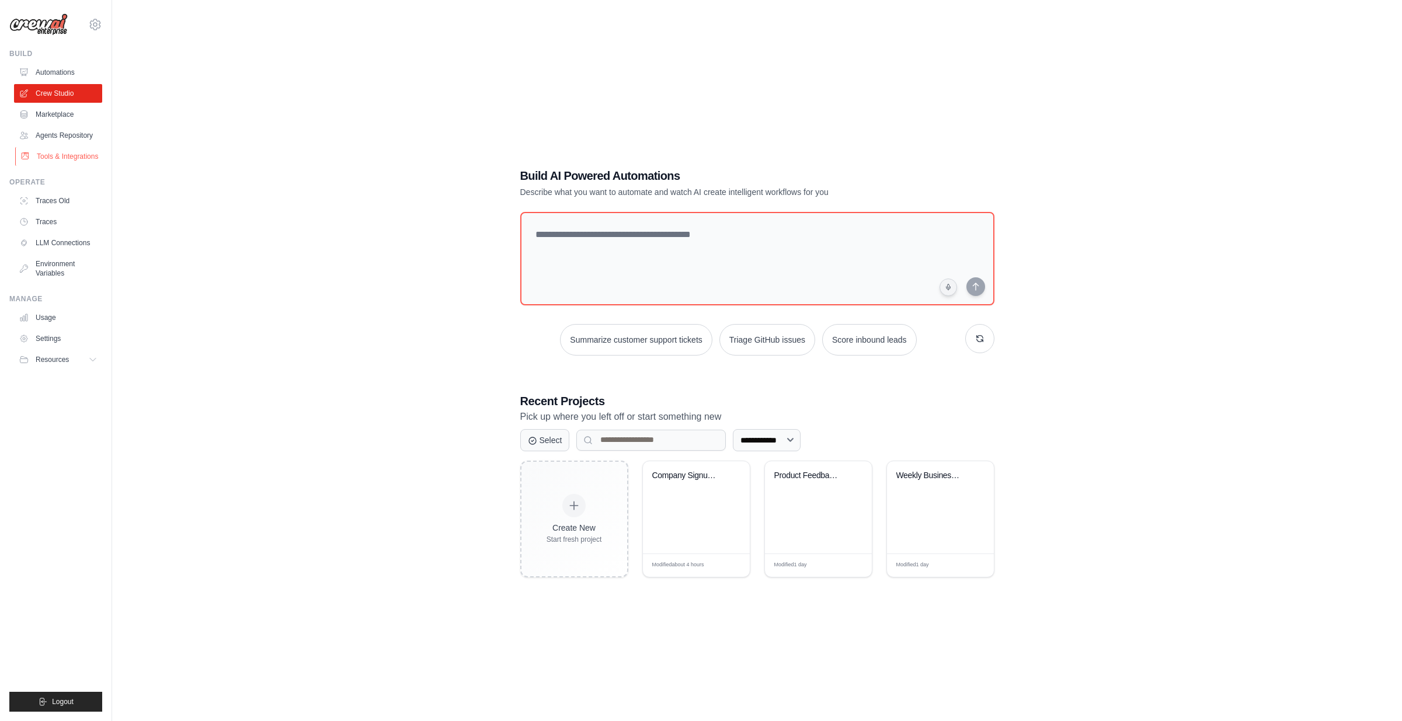
click at [57, 163] on link "Tools & Integrations" at bounding box center [59, 156] width 88 height 19
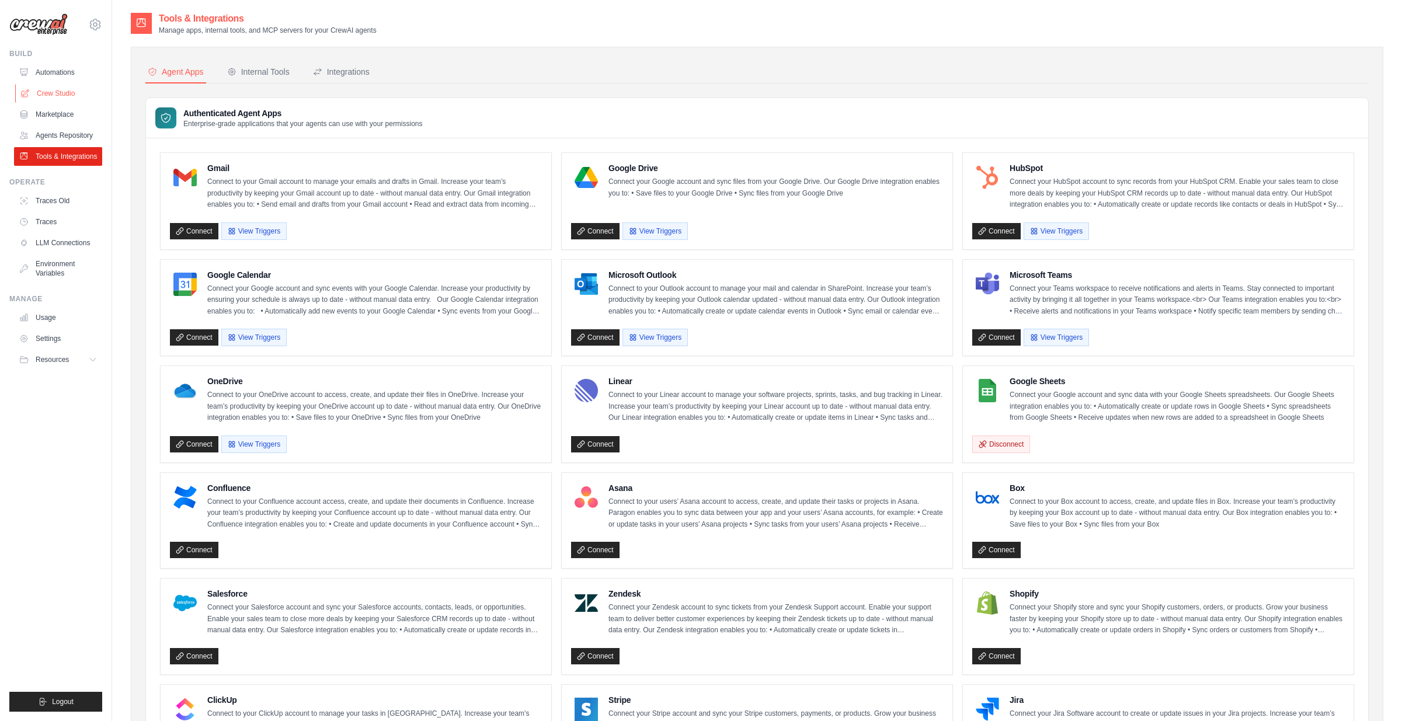
click at [41, 92] on link "Crew Studio" at bounding box center [59, 93] width 88 height 19
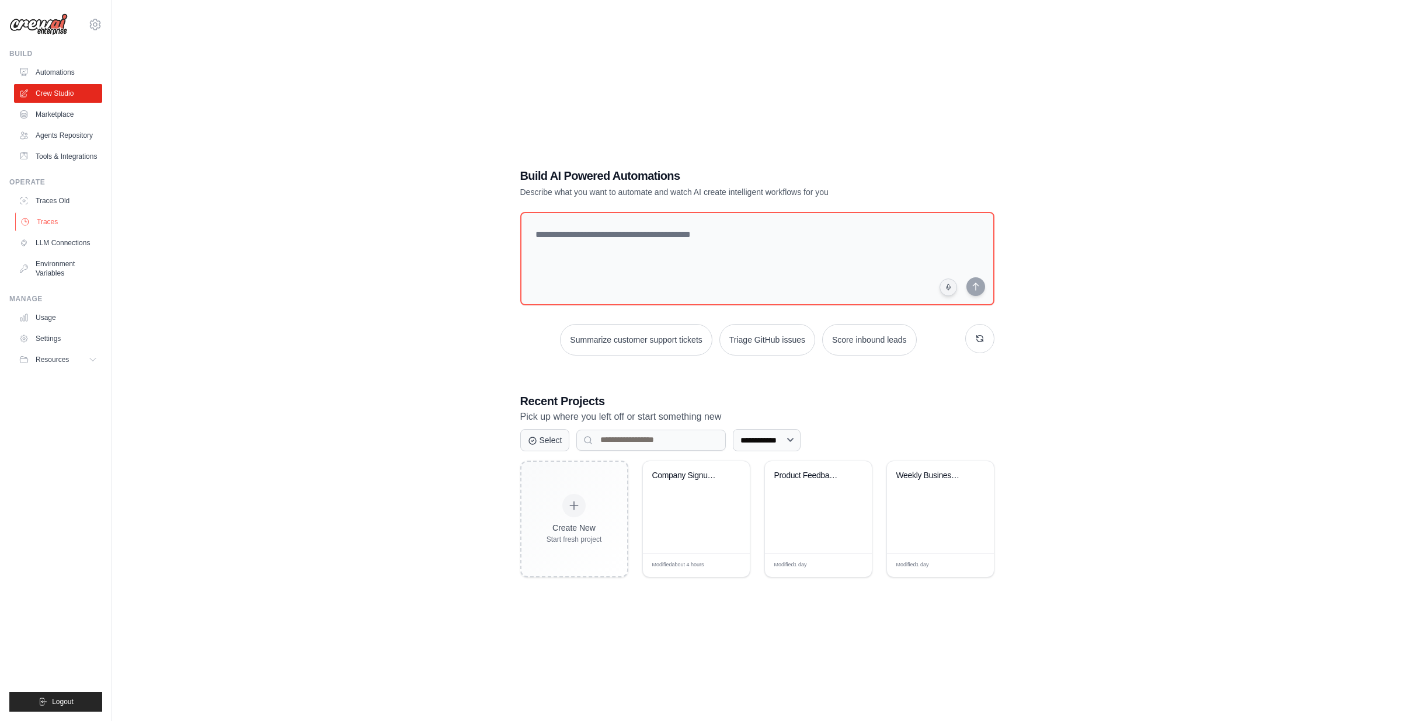
click at [36, 218] on link "Traces" at bounding box center [59, 222] width 88 height 19
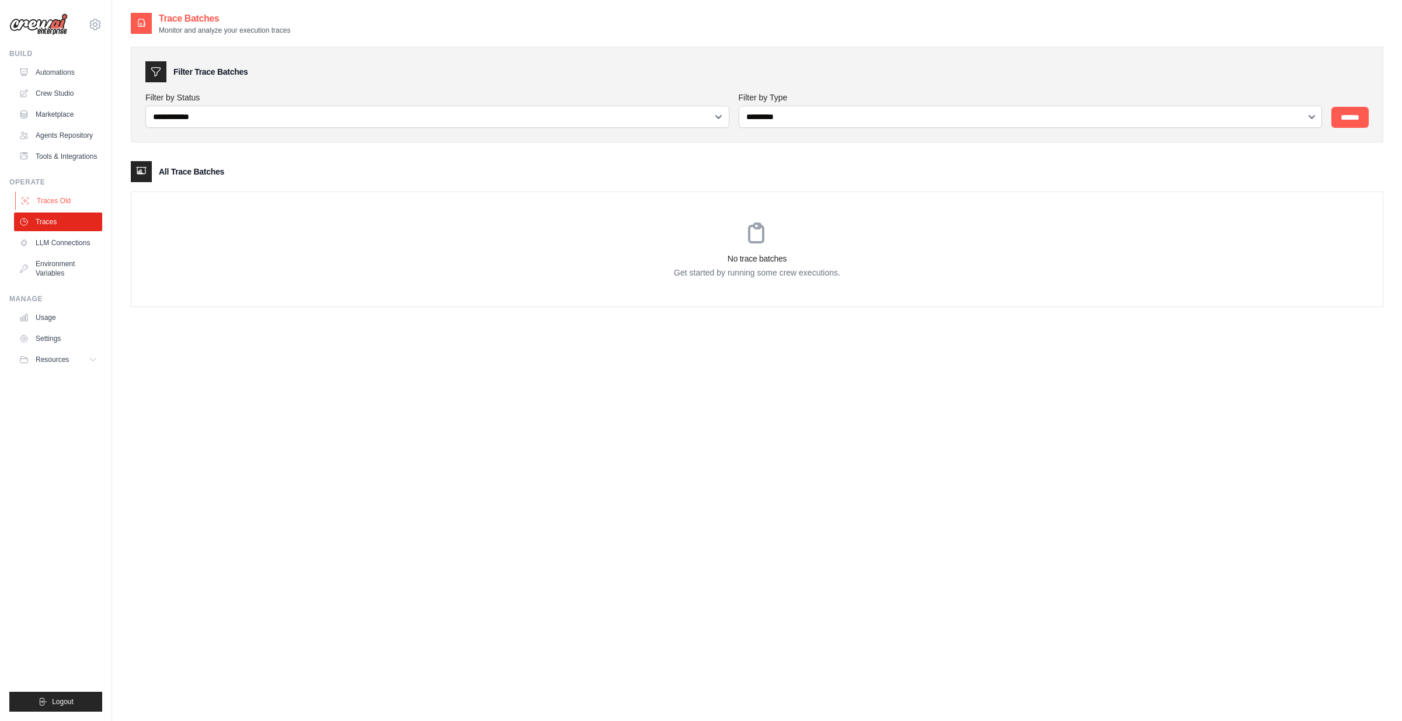
click at [40, 198] on link "Traces Old" at bounding box center [59, 201] width 88 height 19
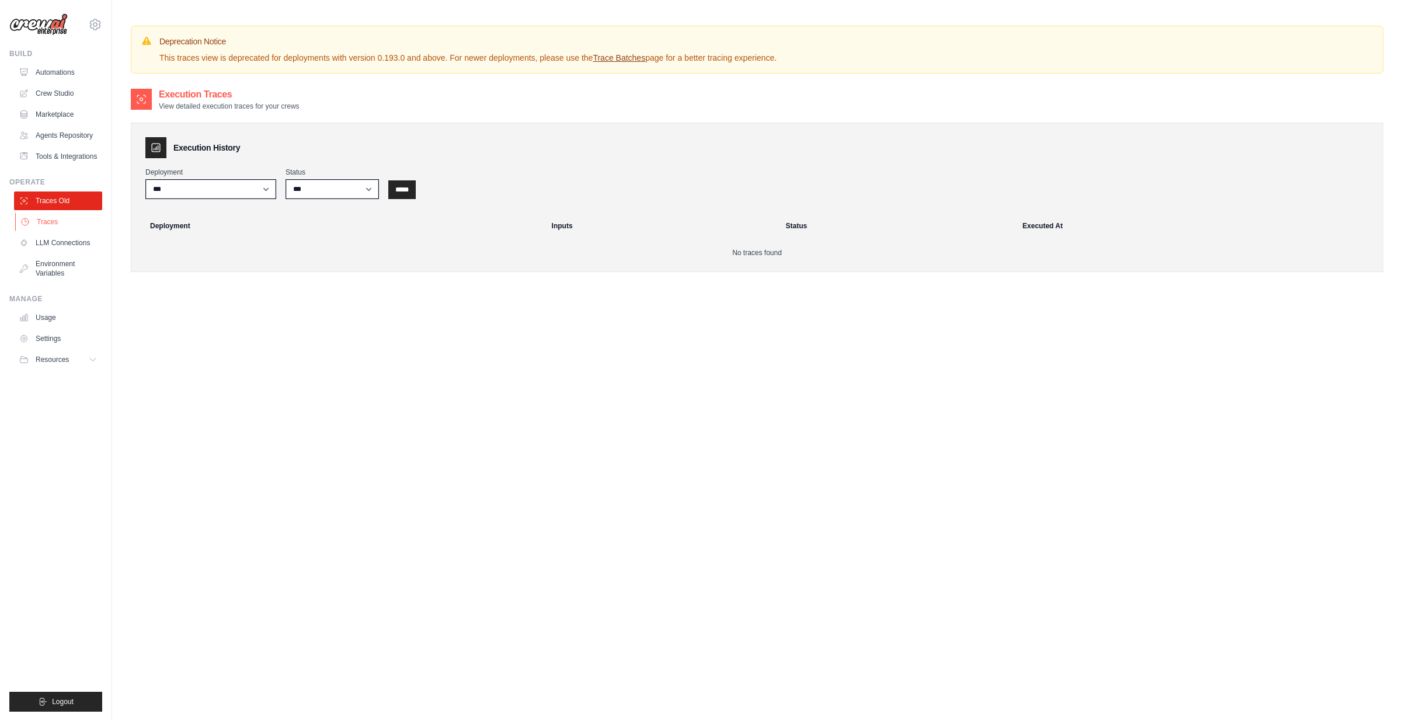
click at [41, 220] on link "Traces" at bounding box center [59, 222] width 88 height 19
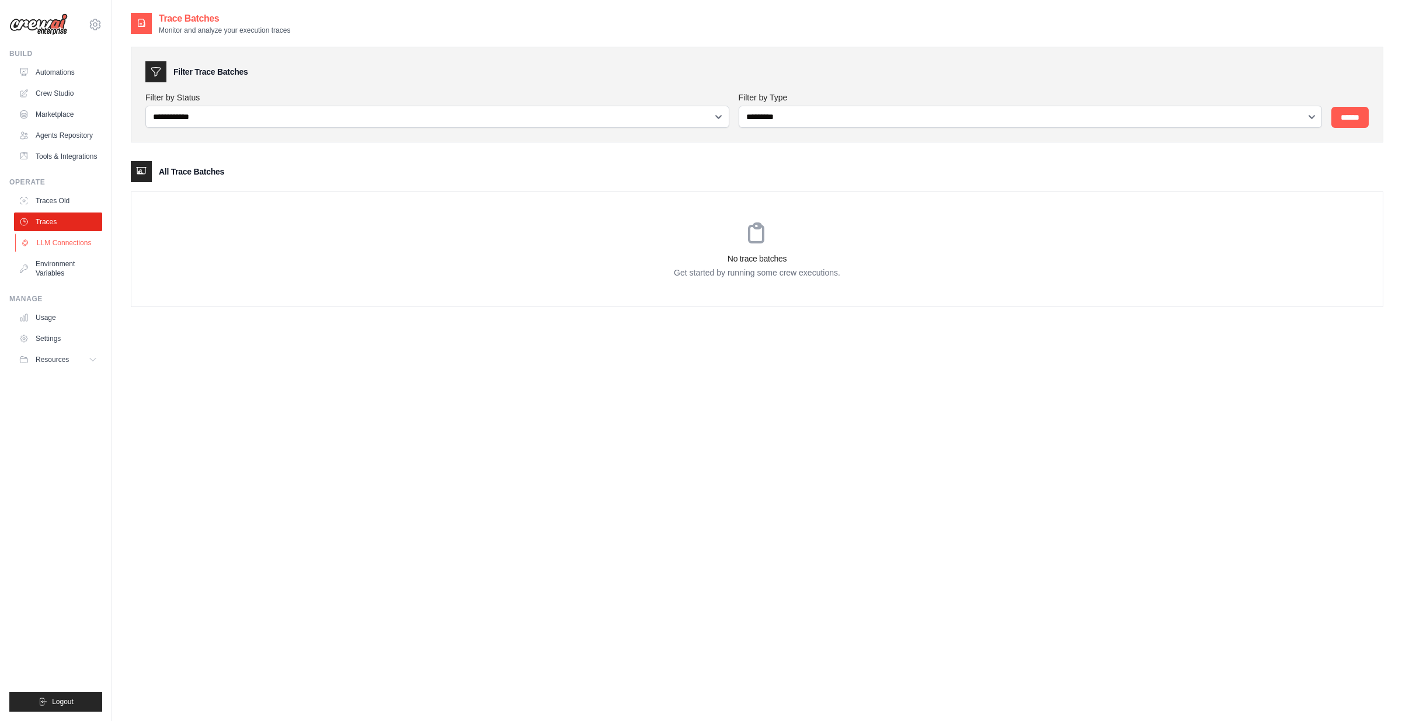
click at [48, 245] on link "LLM Connections" at bounding box center [59, 243] width 88 height 19
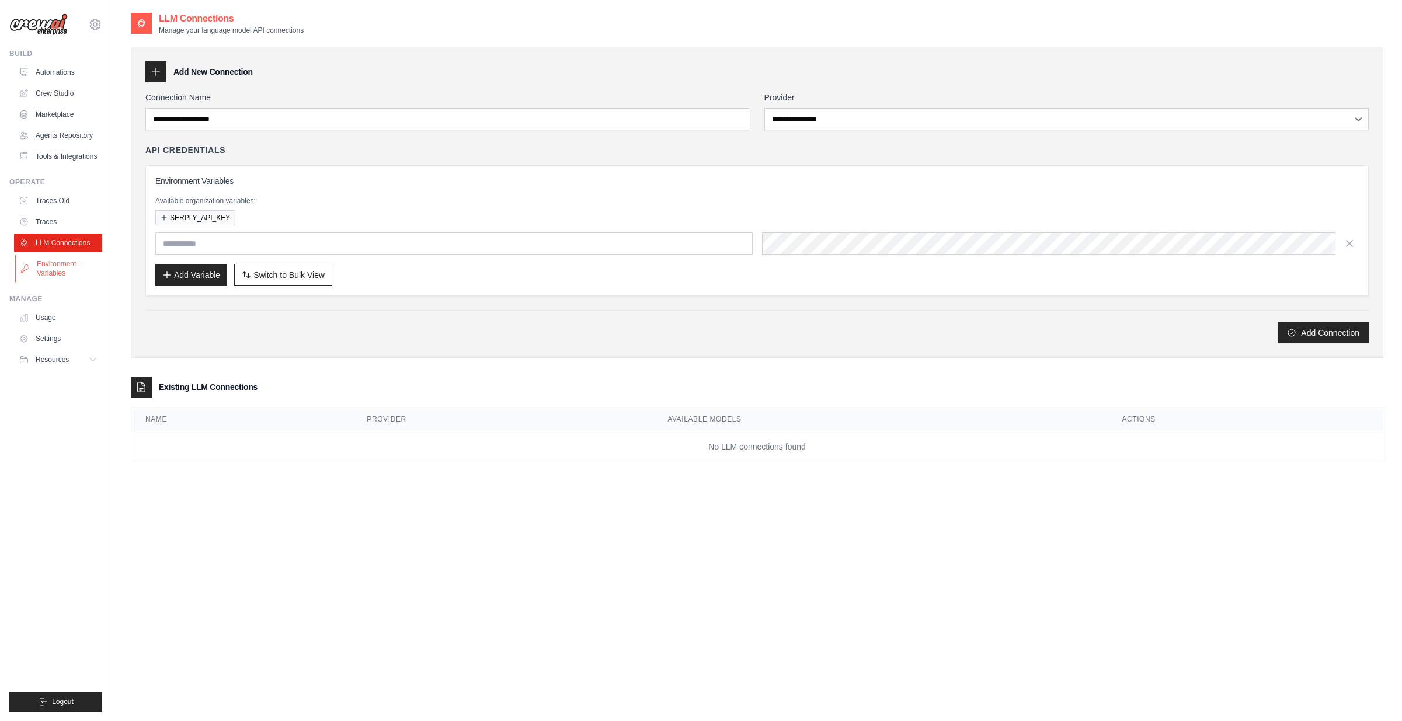
click at [53, 259] on link "Environment Variables" at bounding box center [59, 269] width 88 height 28
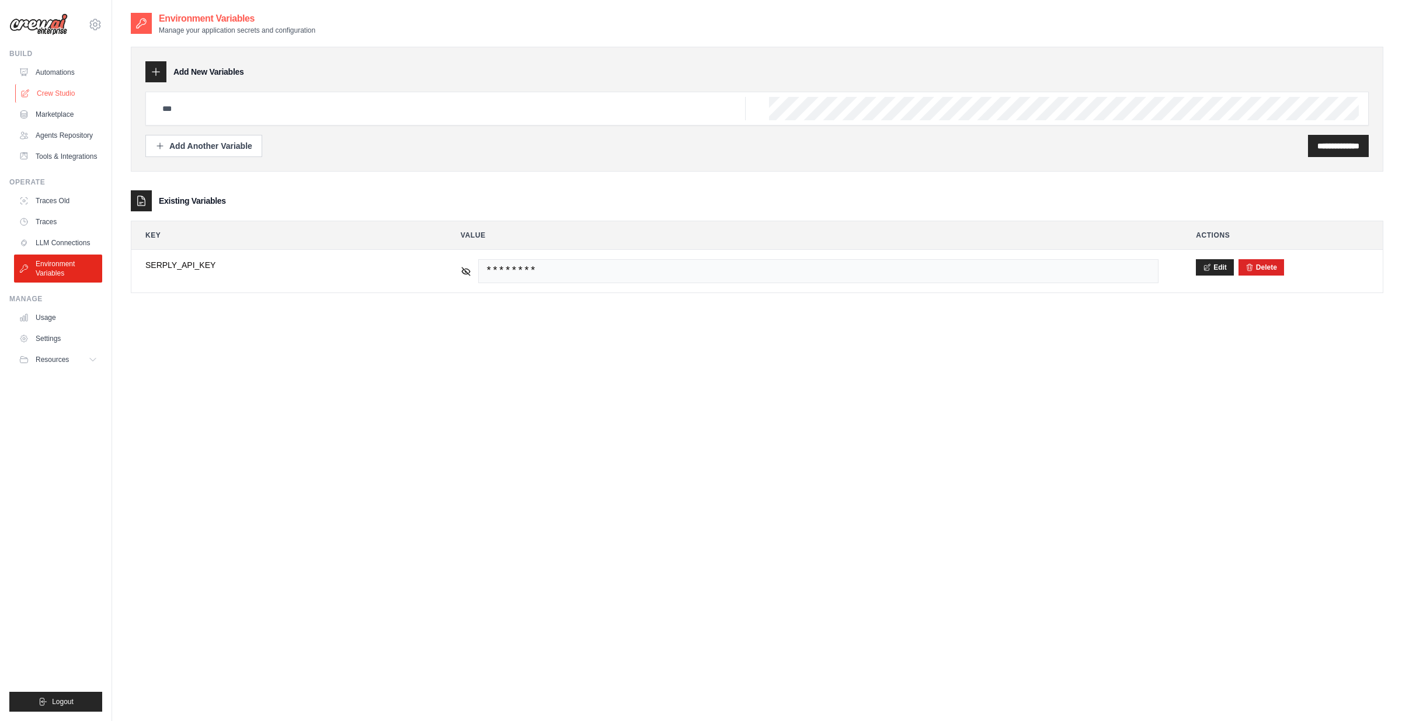
click at [51, 93] on link "Crew Studio" at bounding box center [59, 93] width 88 height 19
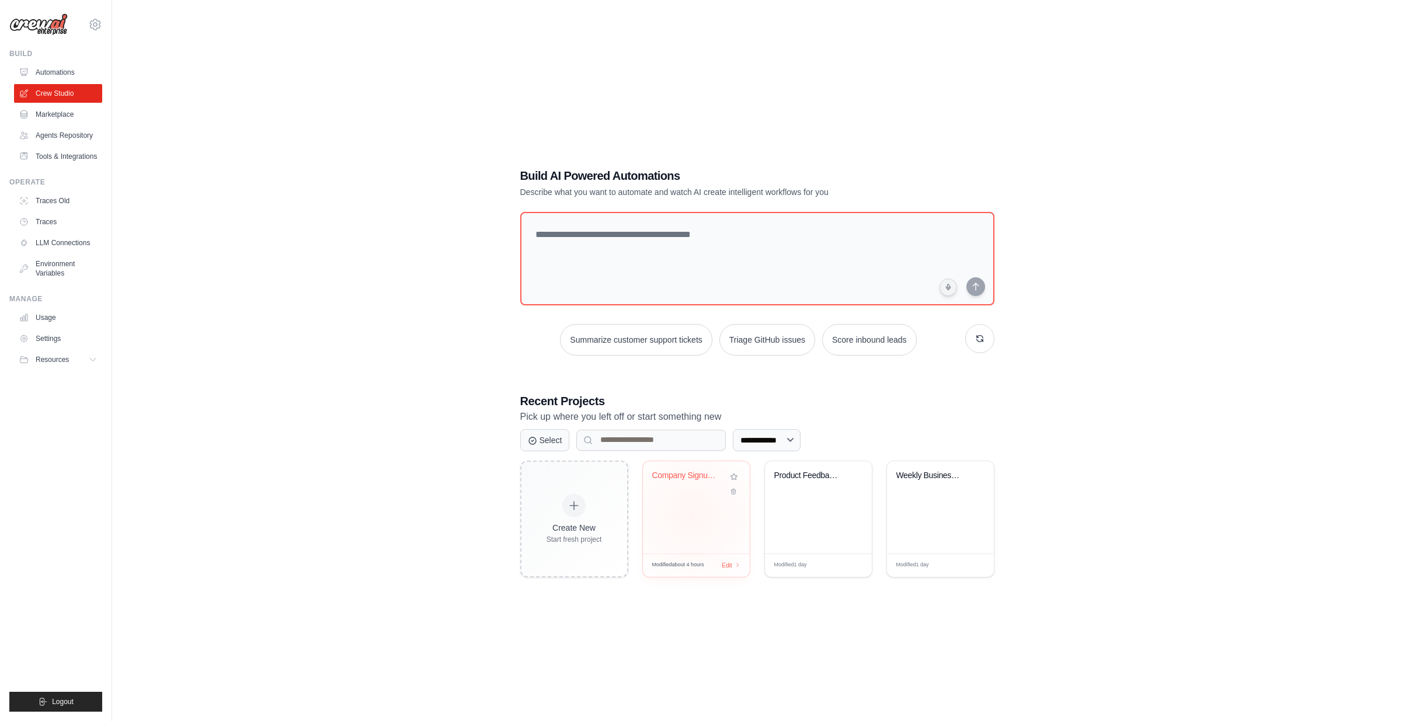
click at [692, 514] on div "Company Signup Analysis" at bounding box center [696, 507] width 107 height 92
click at [63, 244] on link "LLM Connections" at bounding box center [59, 243] width 88 height 19
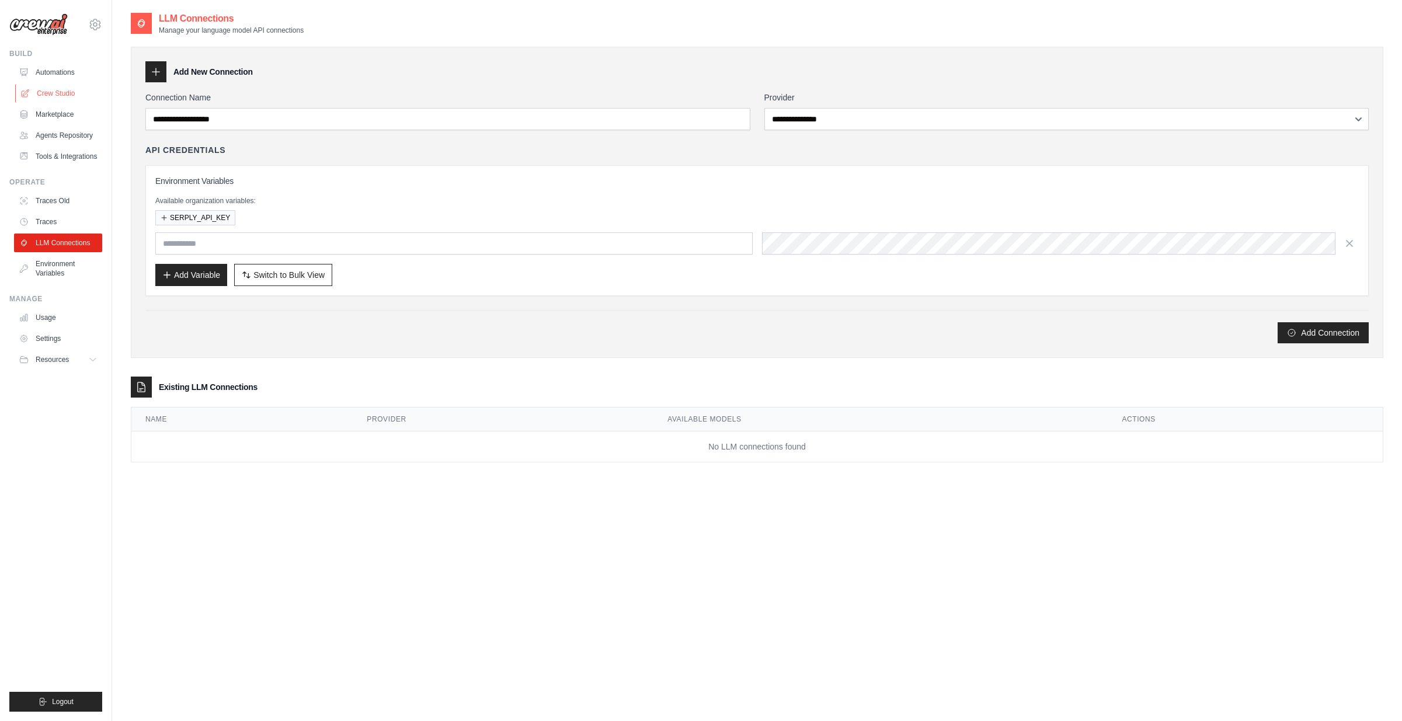
click at [57, 92] on link "Crew Studio" at bounding box center [59, 93] width 88 height 19
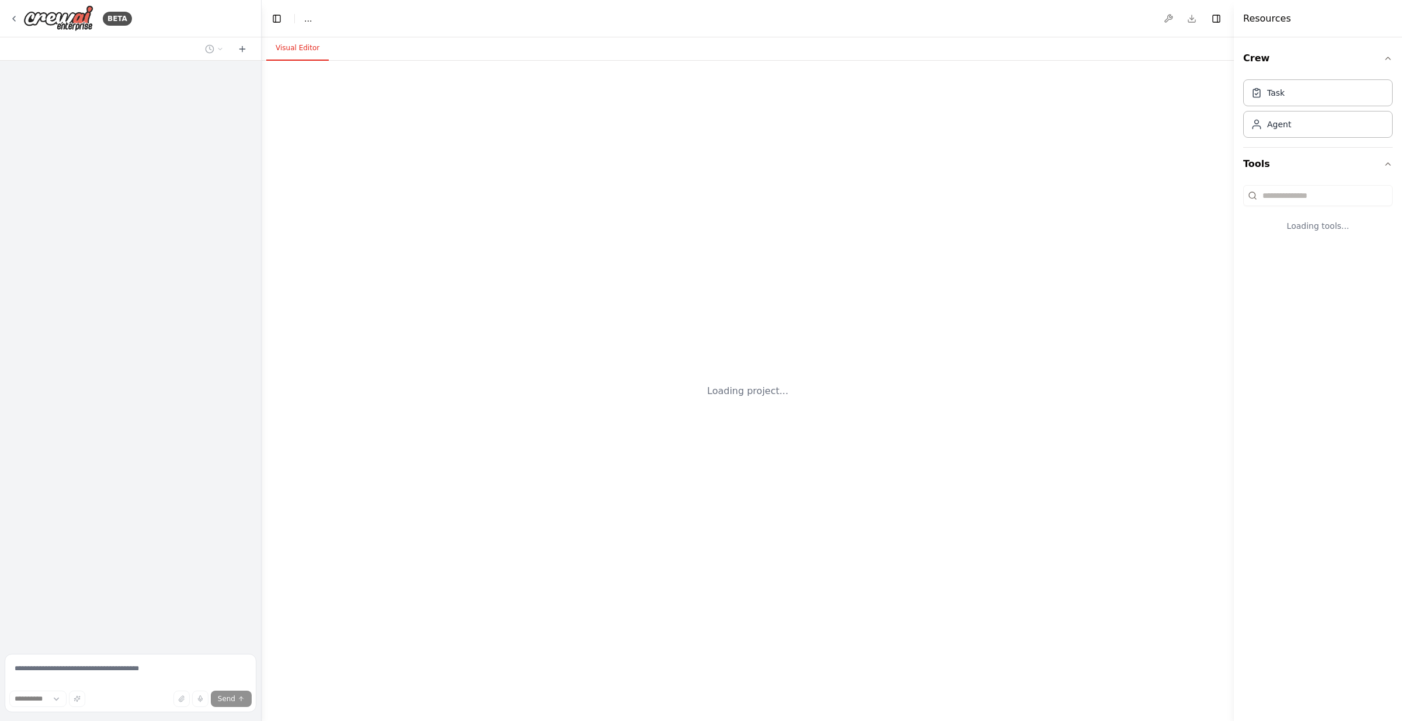
select select "****"
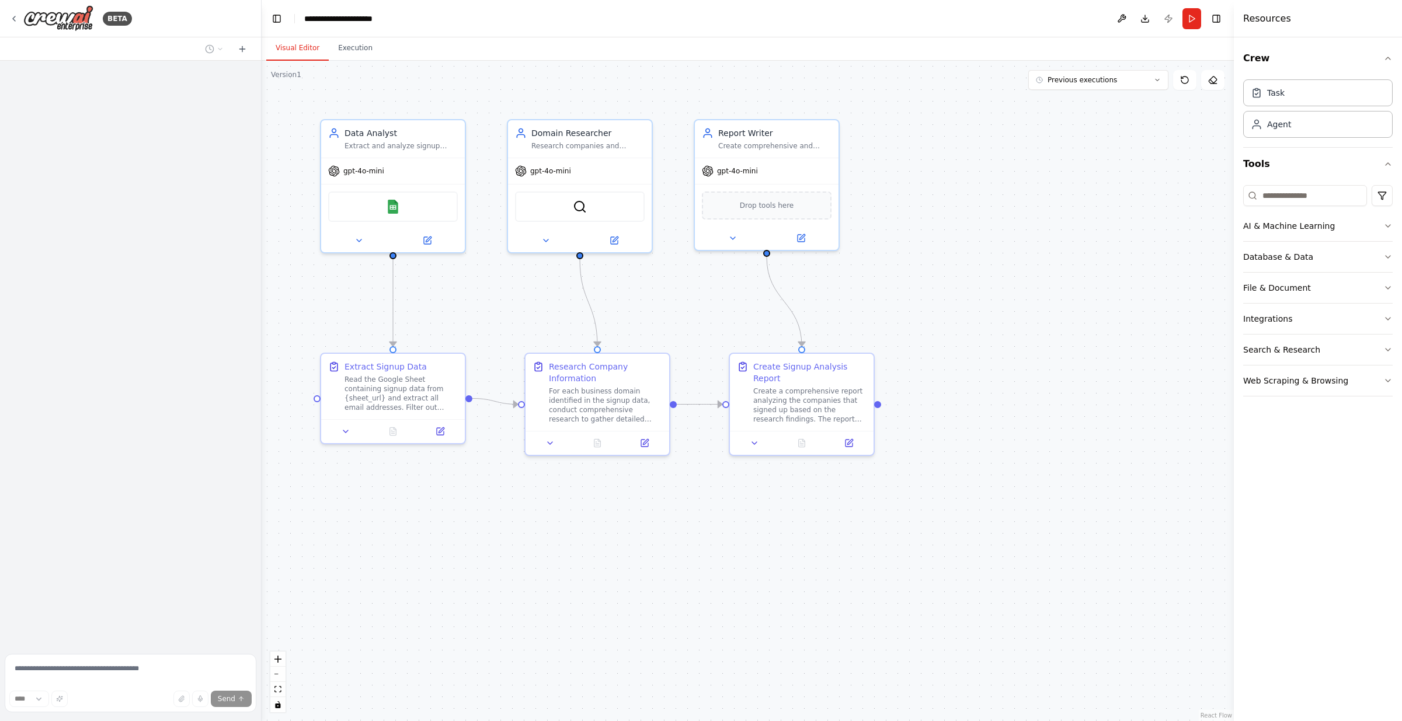
scroll to position [384, 0]
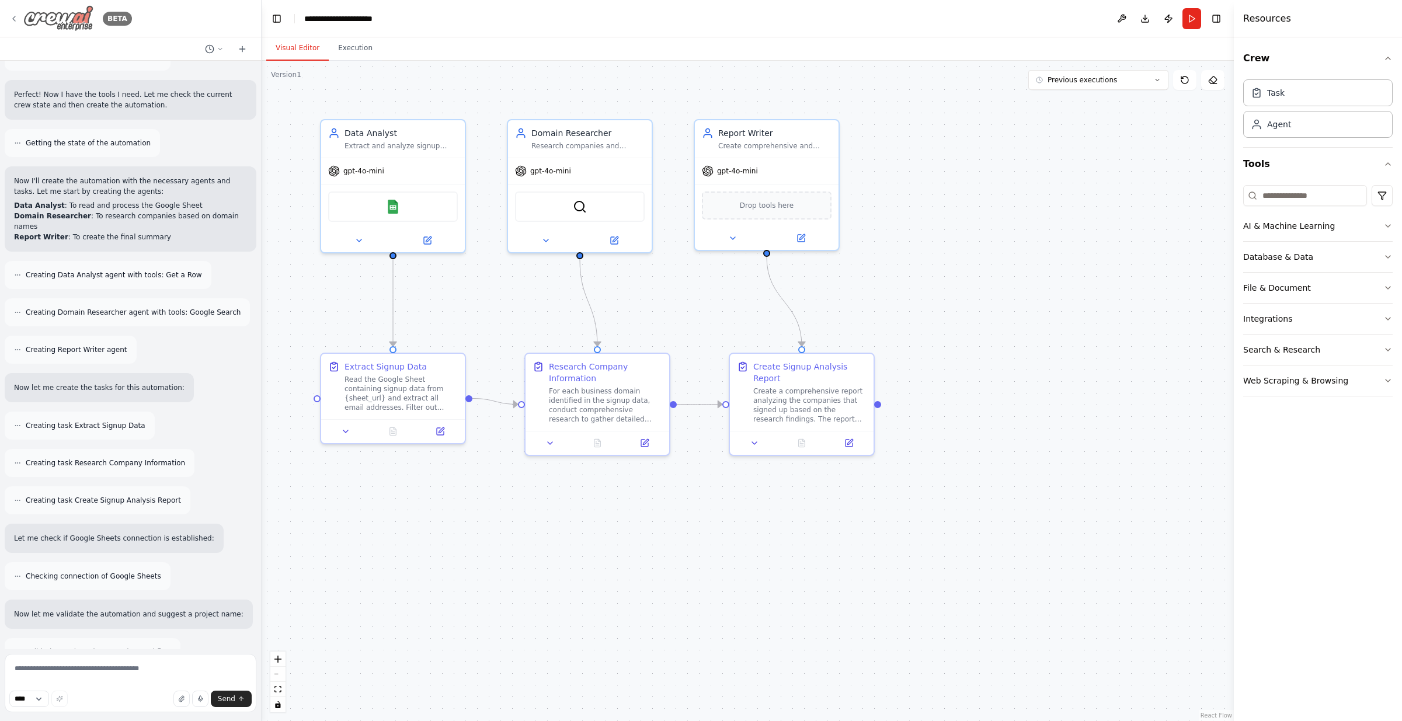
click at [13, 16] on icon at bounding box center [13, 18] width 9 height 9
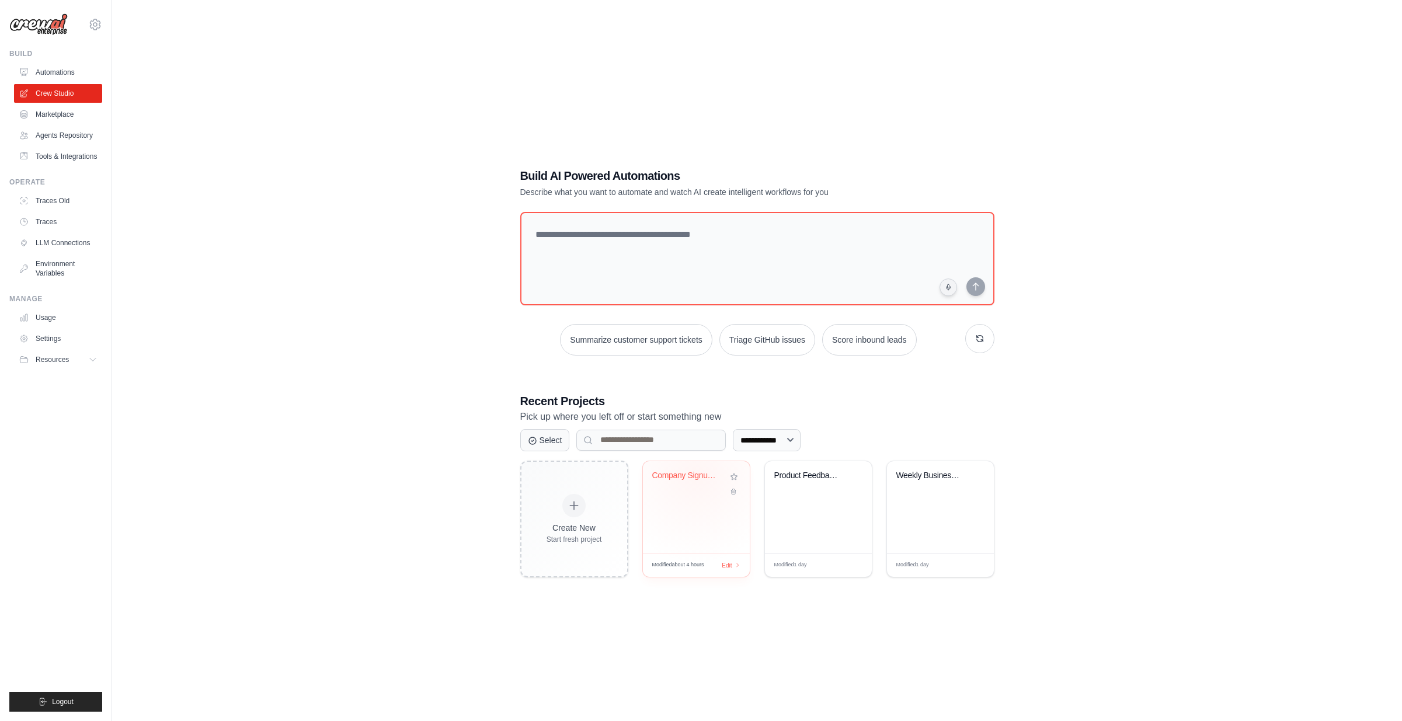
click at [697, 476] on div "Company Signup Analysis" at bounding box center [687, 476] width 71 height 11
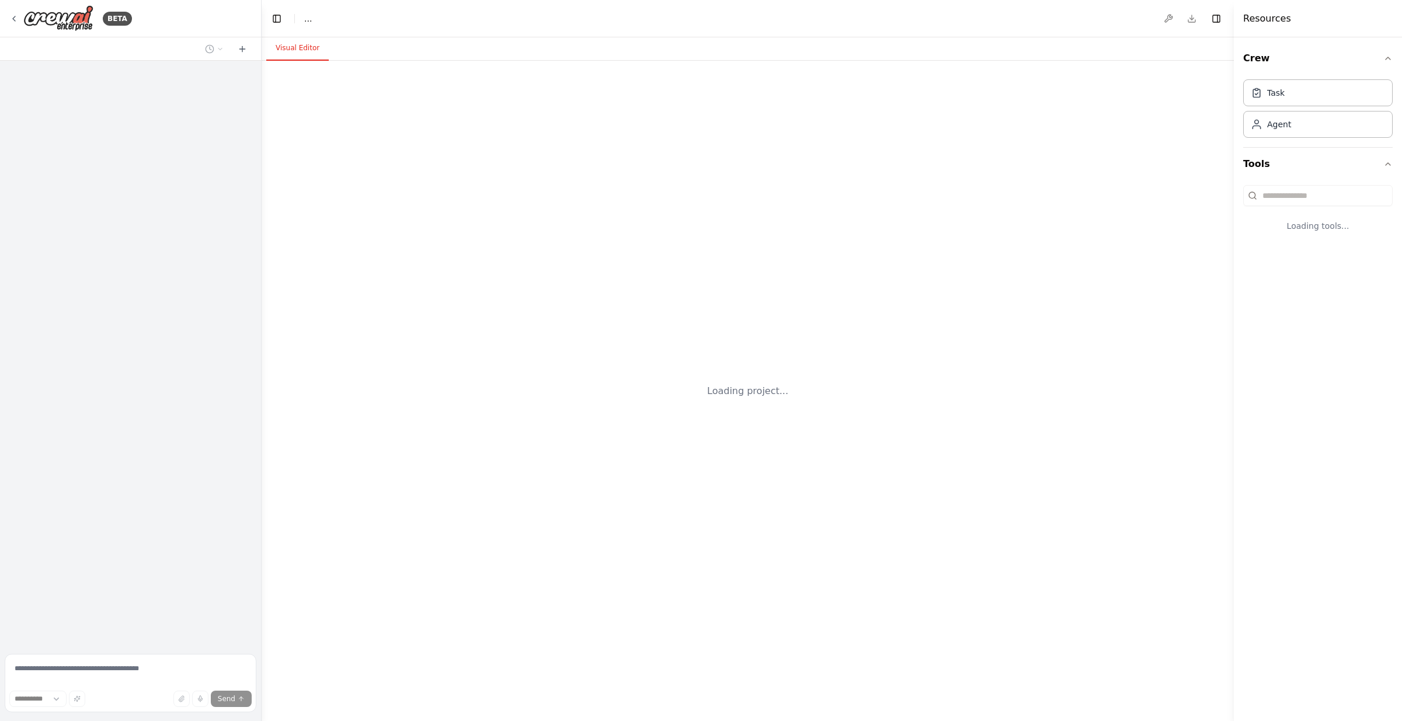
select select "****"
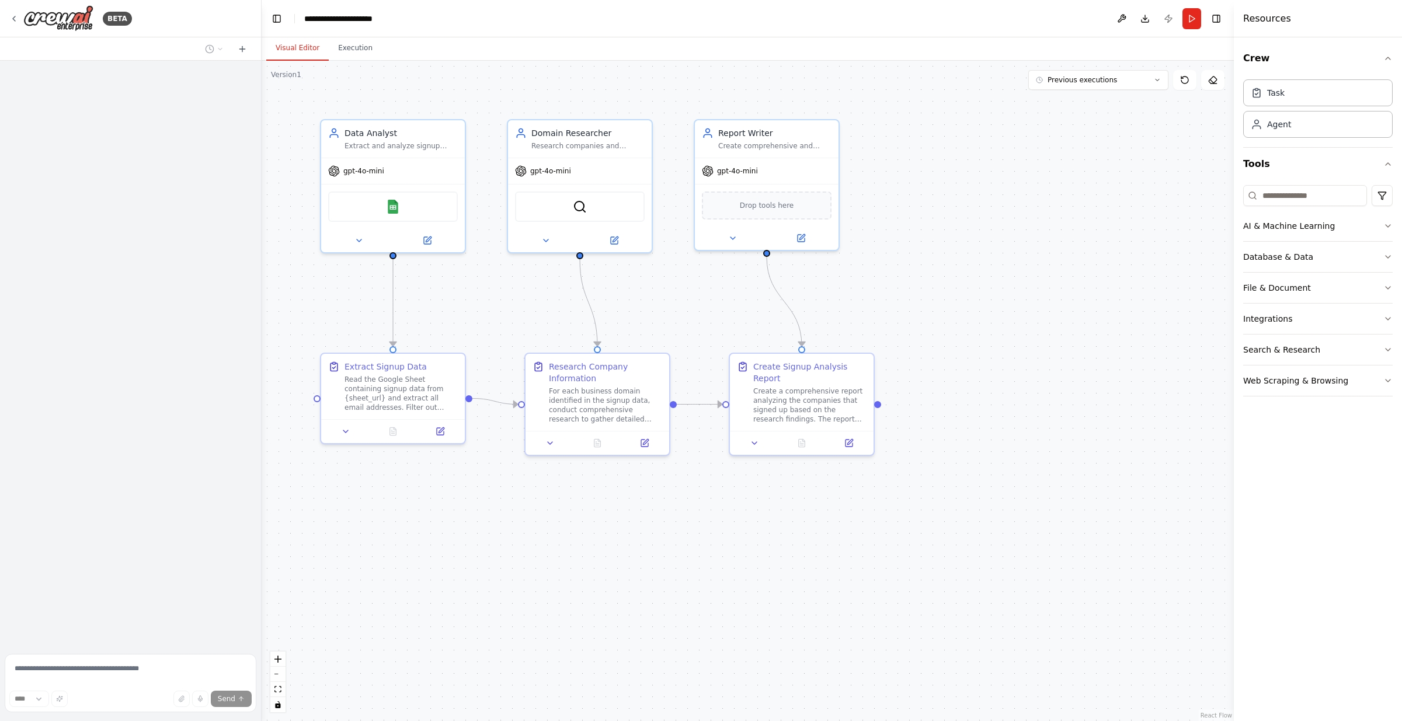
scroll to position [895, 0]
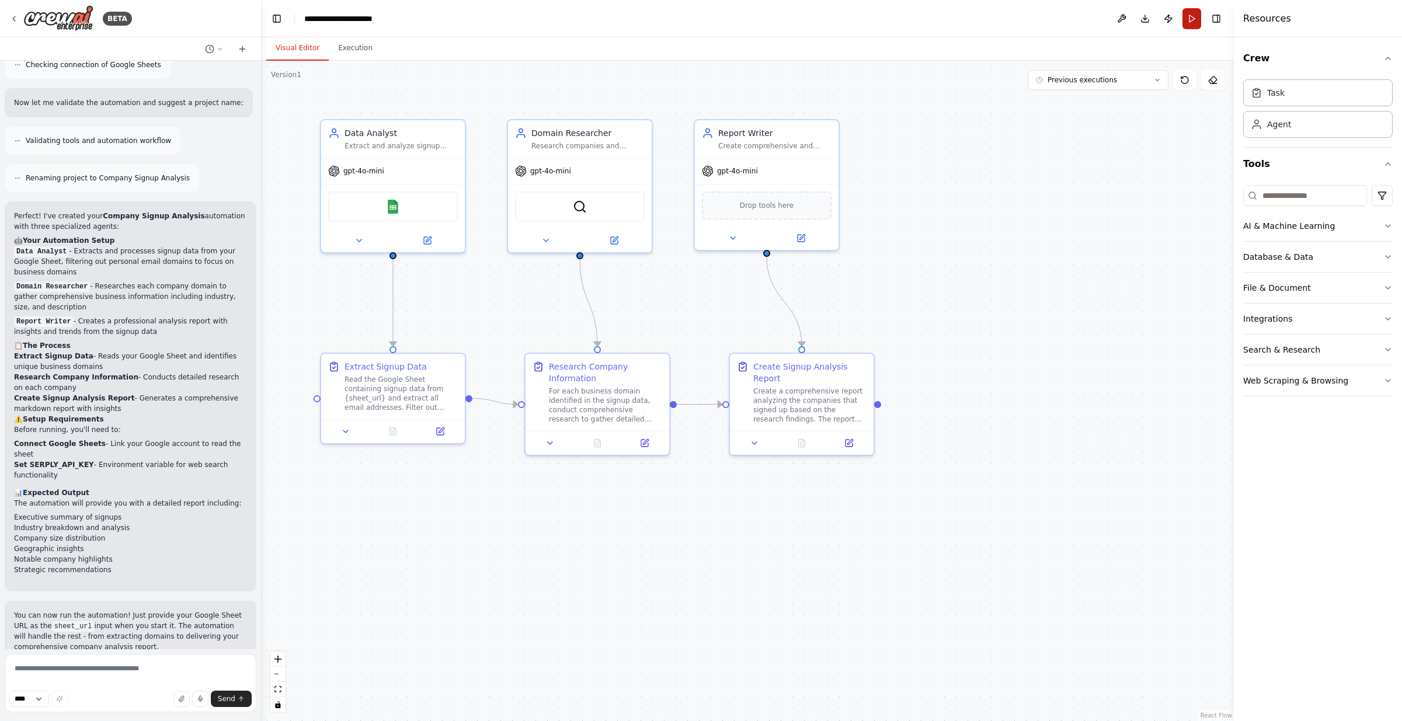
click at [1195, 21] on button "Run" at bounding box center [1191, 18] width 19 height 21
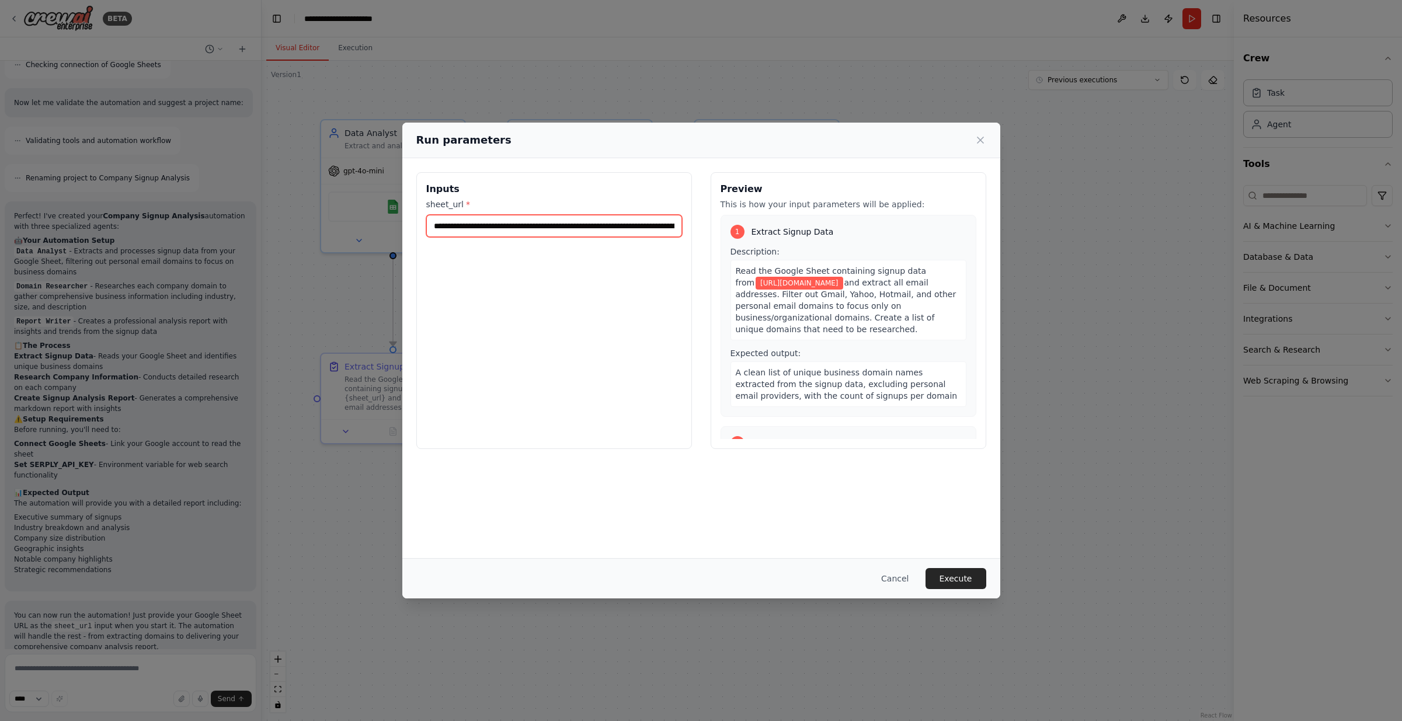
click at [499, 225] on input "**********" at bounding box center [554, 226] width 256 height 22
click at [541, 321] on div "**********" at bounding box center [554, 310] width 276 height 277
click at [961, 580] on button "Execute" at bounding box center [956, 578] width 61 height 21
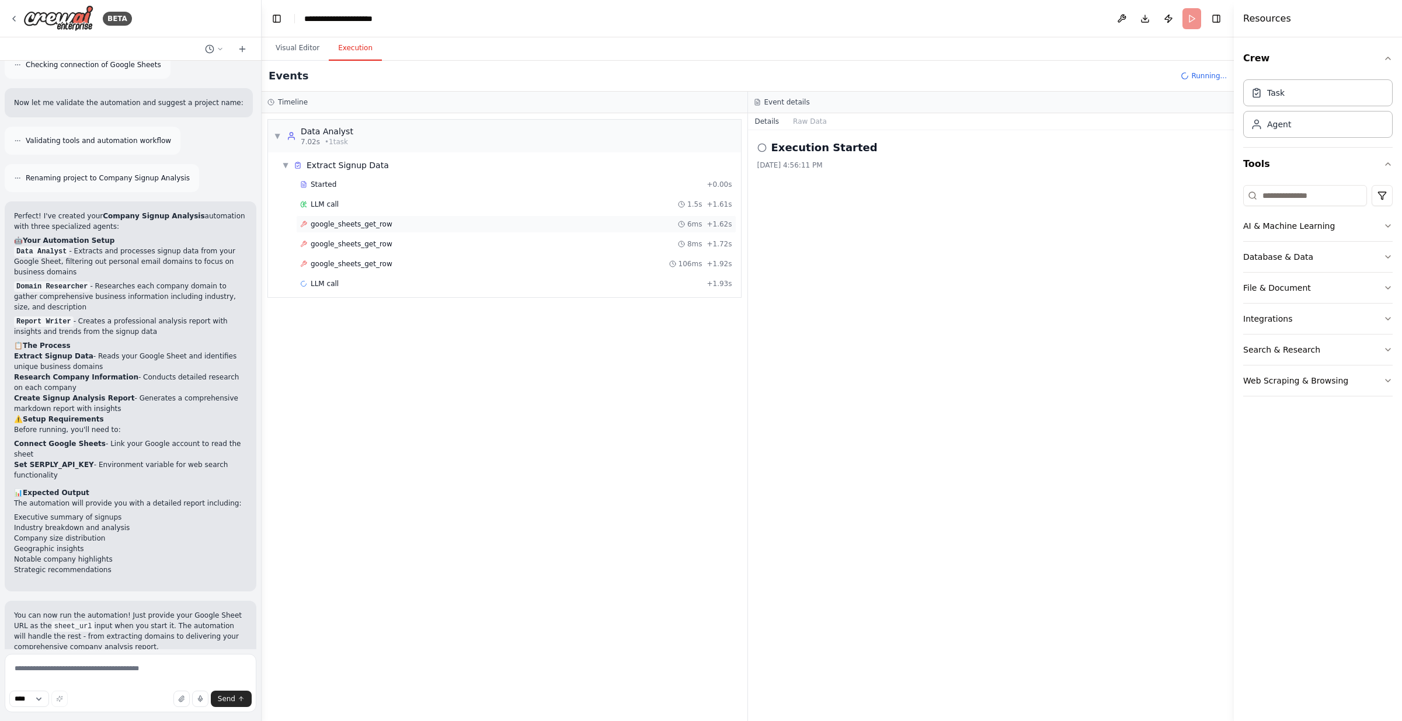
click at [356, 224] on span "google_sheets_get_row" at bounding box center [352, 224] width 82 height 9
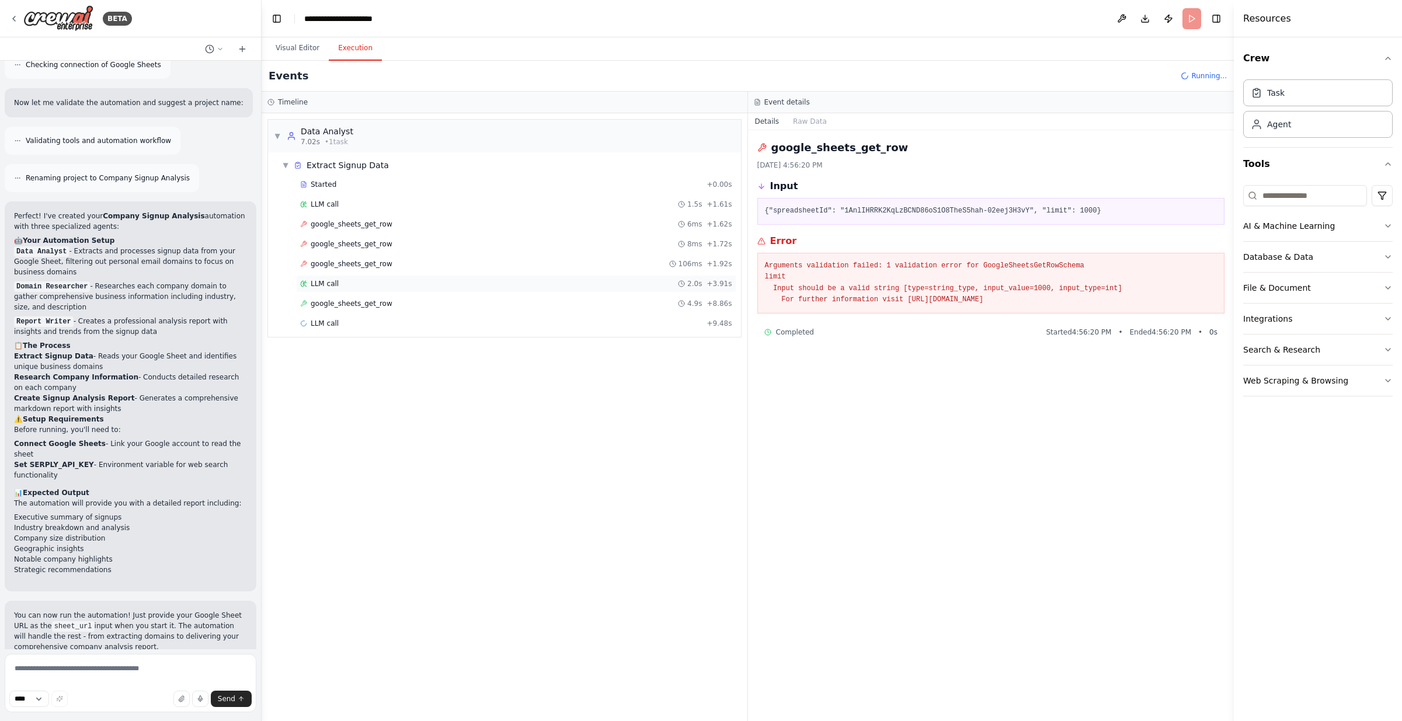
click at [333, 284] on span "LLM call" at bounding box center [325, 283] width 28 height 9
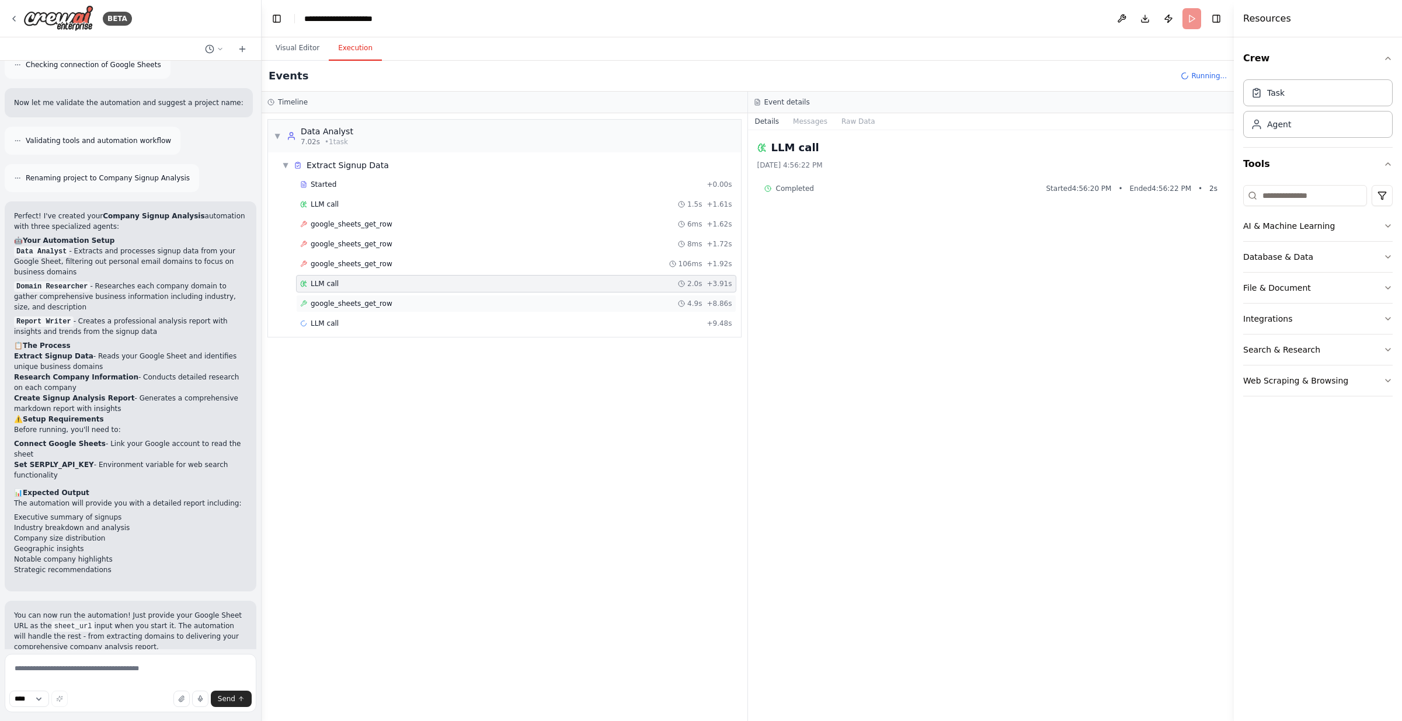
click at [336, 300] on span "google_sheets_get_row" at bounding box center [352, 303] width 82 height 9
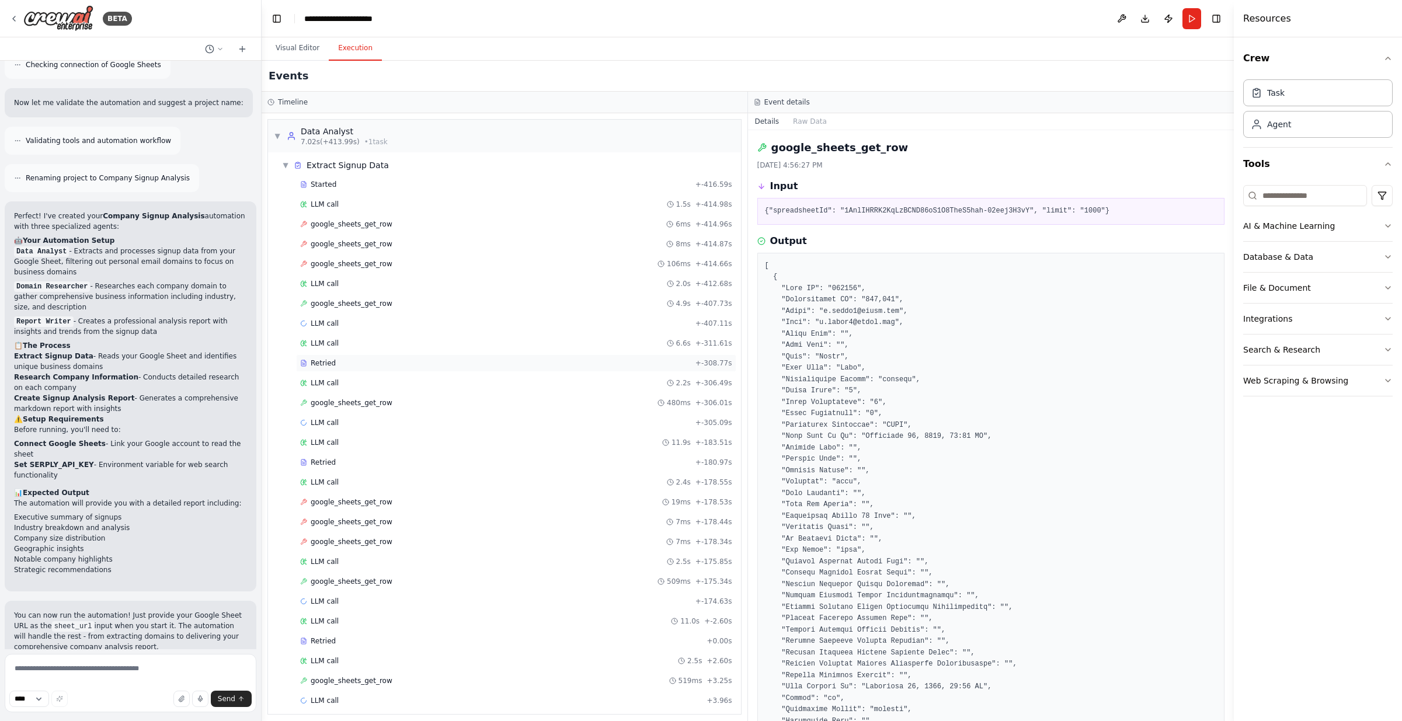
scroll to position [6, 0]
click at [355, 396] on span "google_sheets_get_row" at bounding box center [352, 396] width 82 height 9
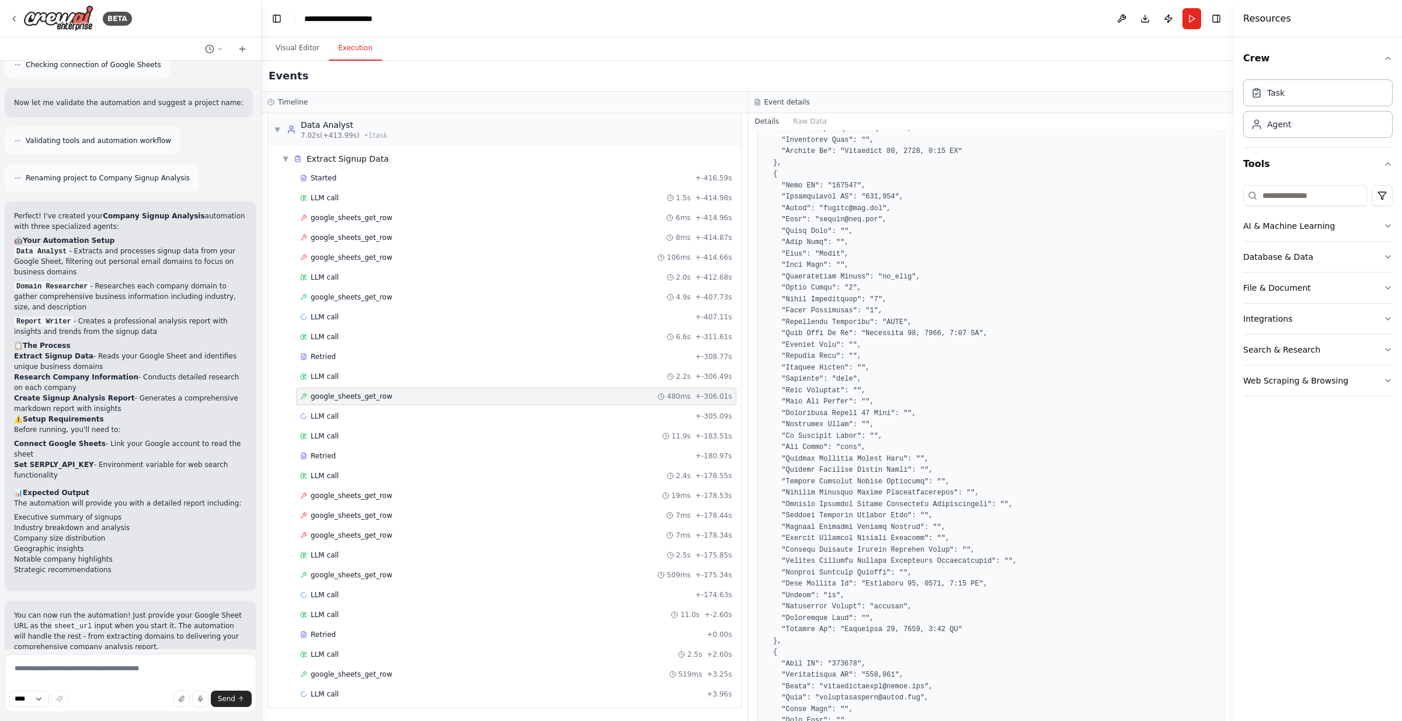
scroll to position [0, 0]
click at [13, 20] on icon at bounding box center [13, 18] width 9 height 9
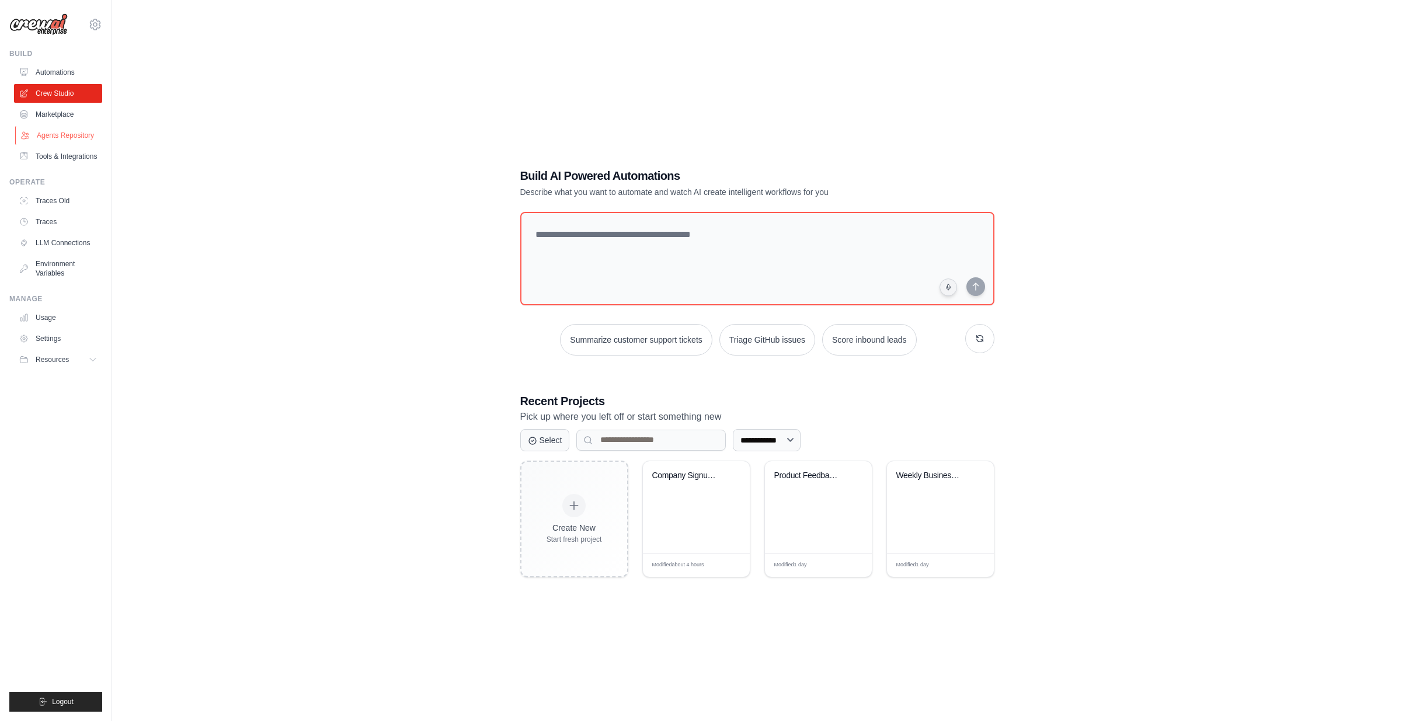
click at [55, 132] on link "Agents Repository" at bounding box center [59, 135] width 88 height 19
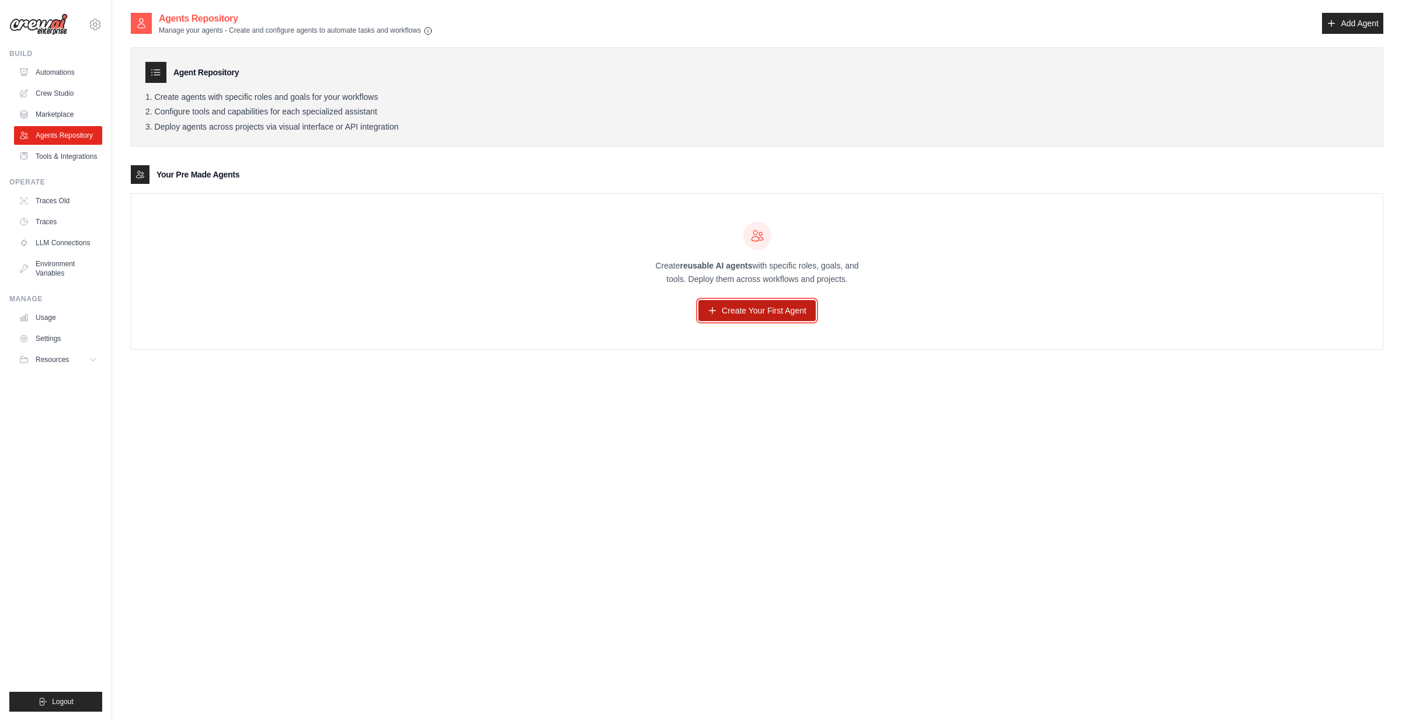
click at [753, 309] on link "Create Your First Agent" at bounding box center [756, 310] width 117 height 21
